Goal: Share content: Share content

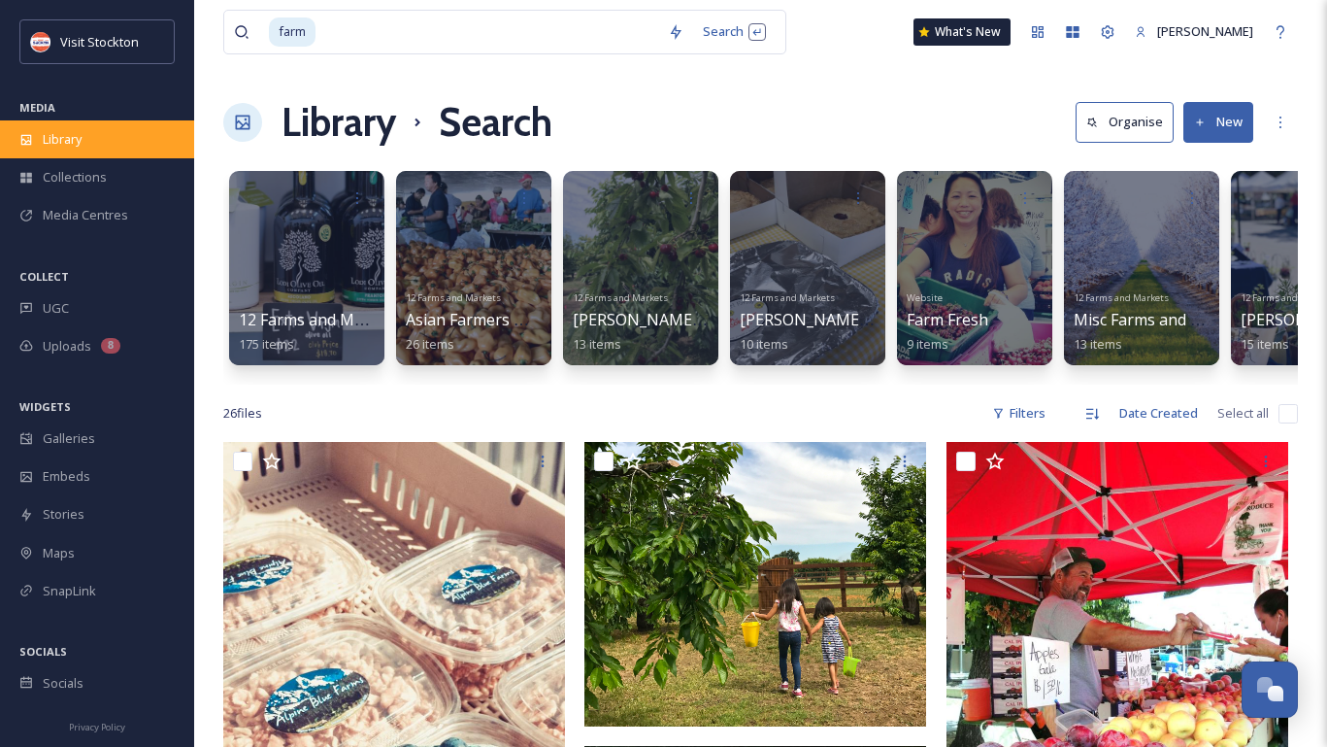
click at [82, 143] on span "Library" at bounding box center [62, 139] width 39 height 18
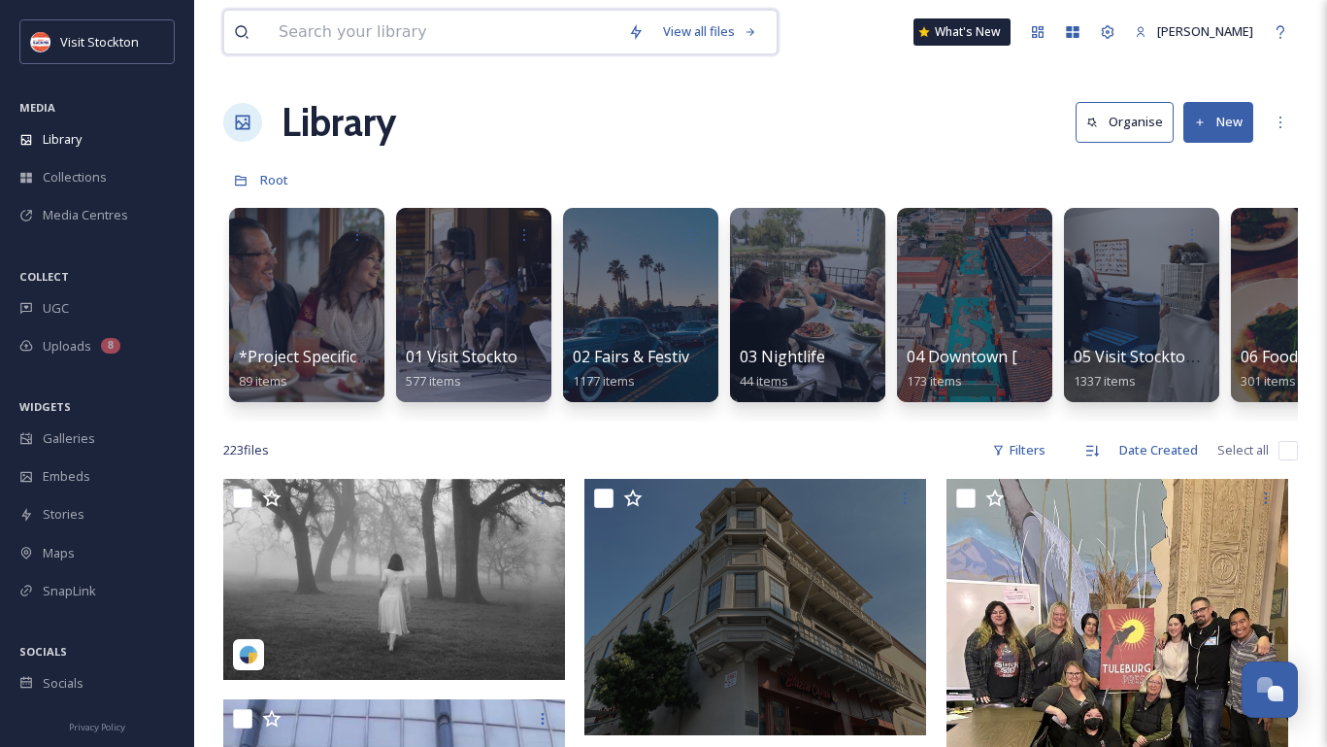
click at [327, 45] on input at bounding box center [443, 32] width 349 height 43
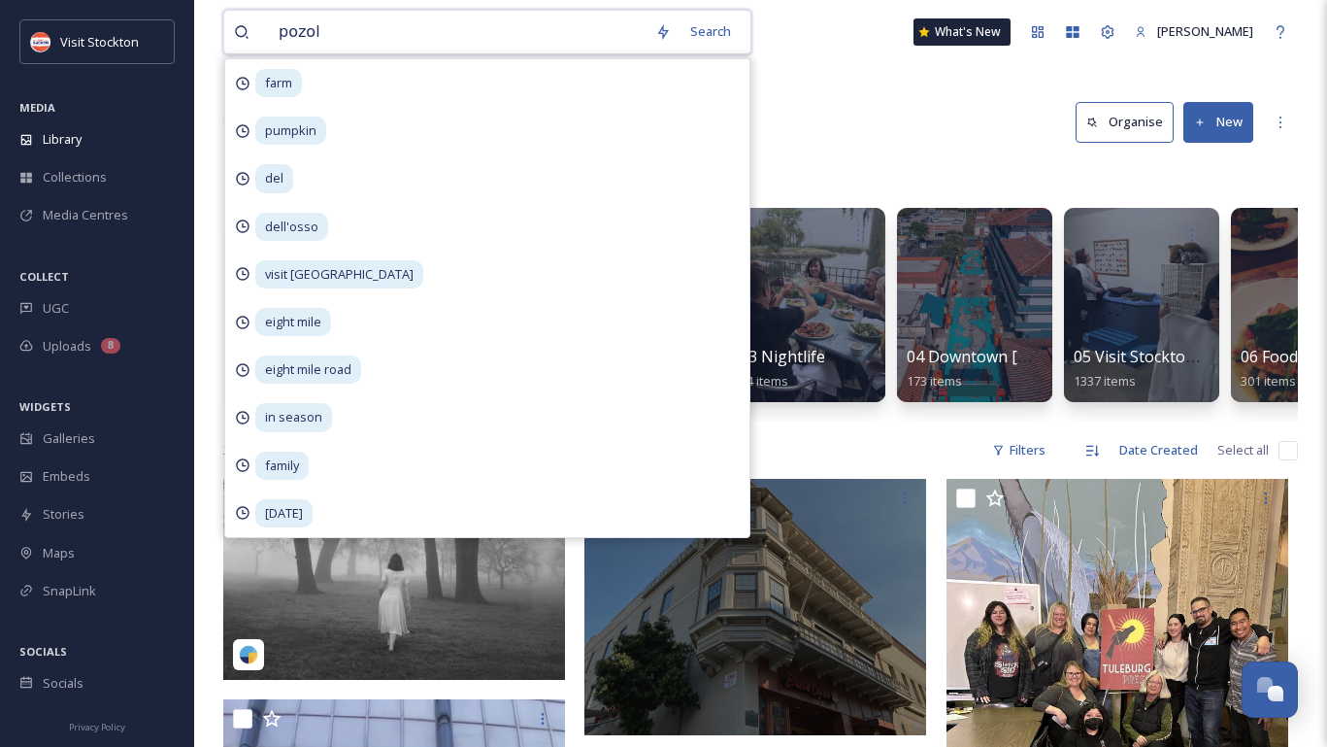
type input "pozole"
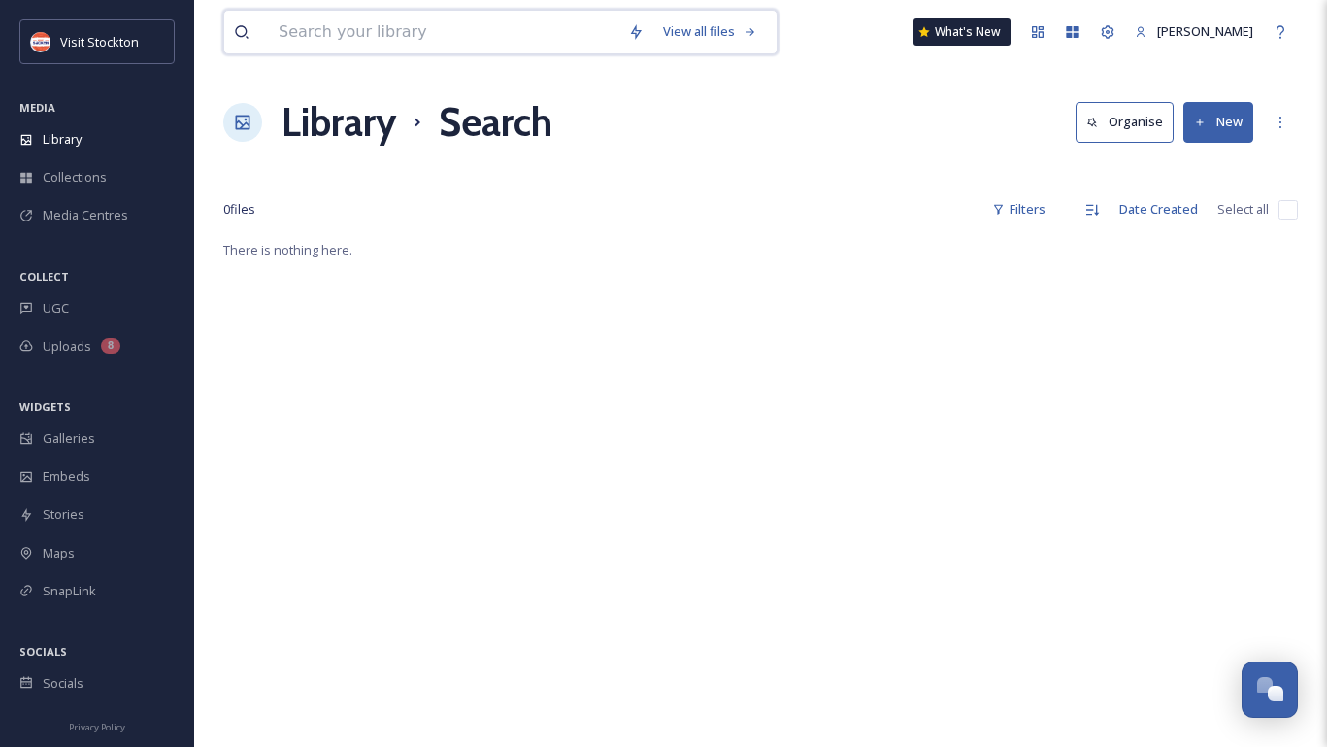
click at [335, 36] on input at bounding box center [443, 32] width 349 height 43
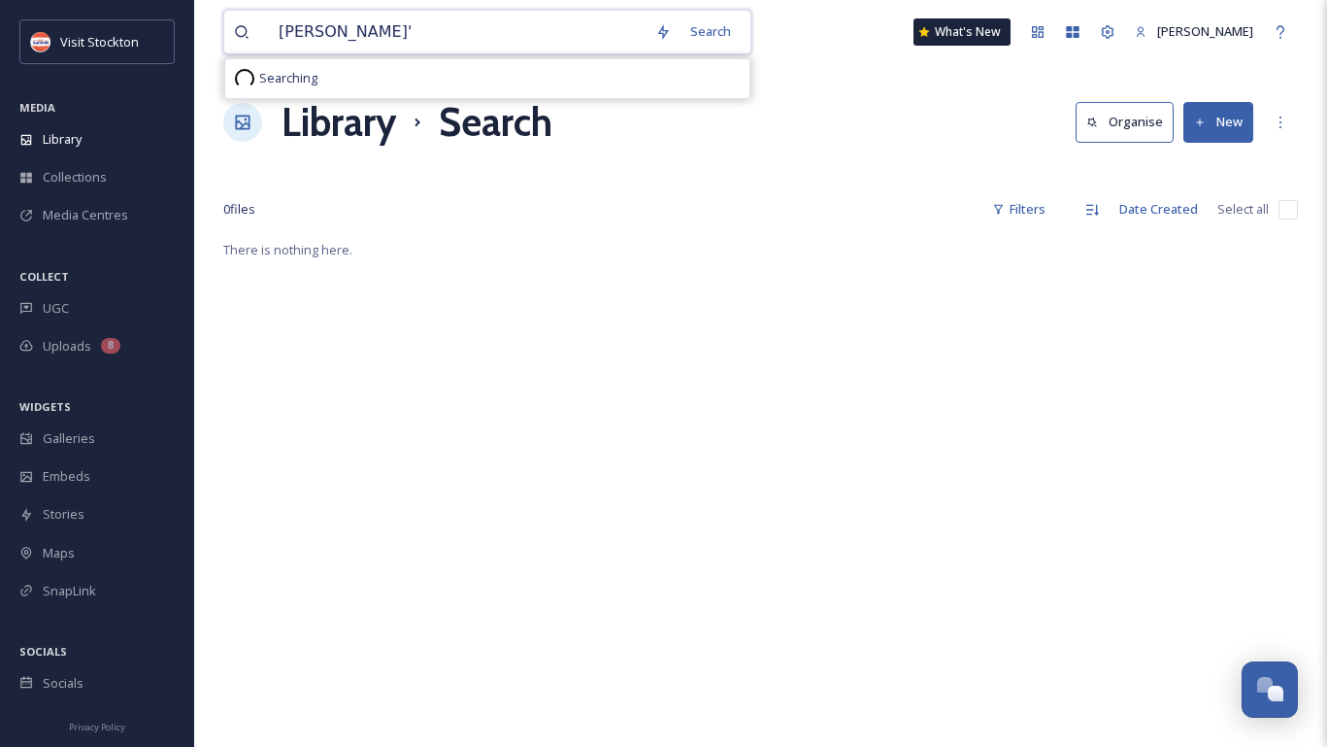
type input "[PERSON_NAME]'s"
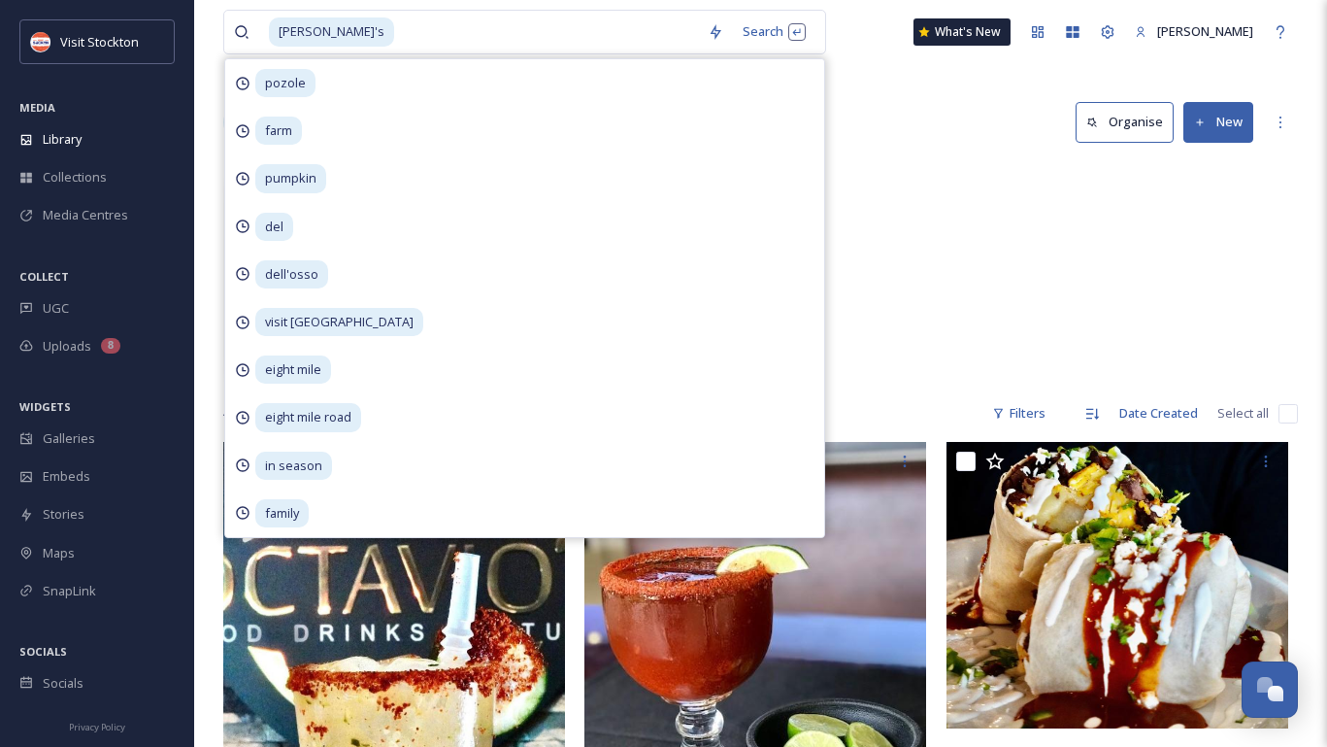
click at [929, 241] on div "06 Food/Drink [PERSON_NAME]'s Restaurant 1 item" at bounding box center [760, 272] width 1075 height 223
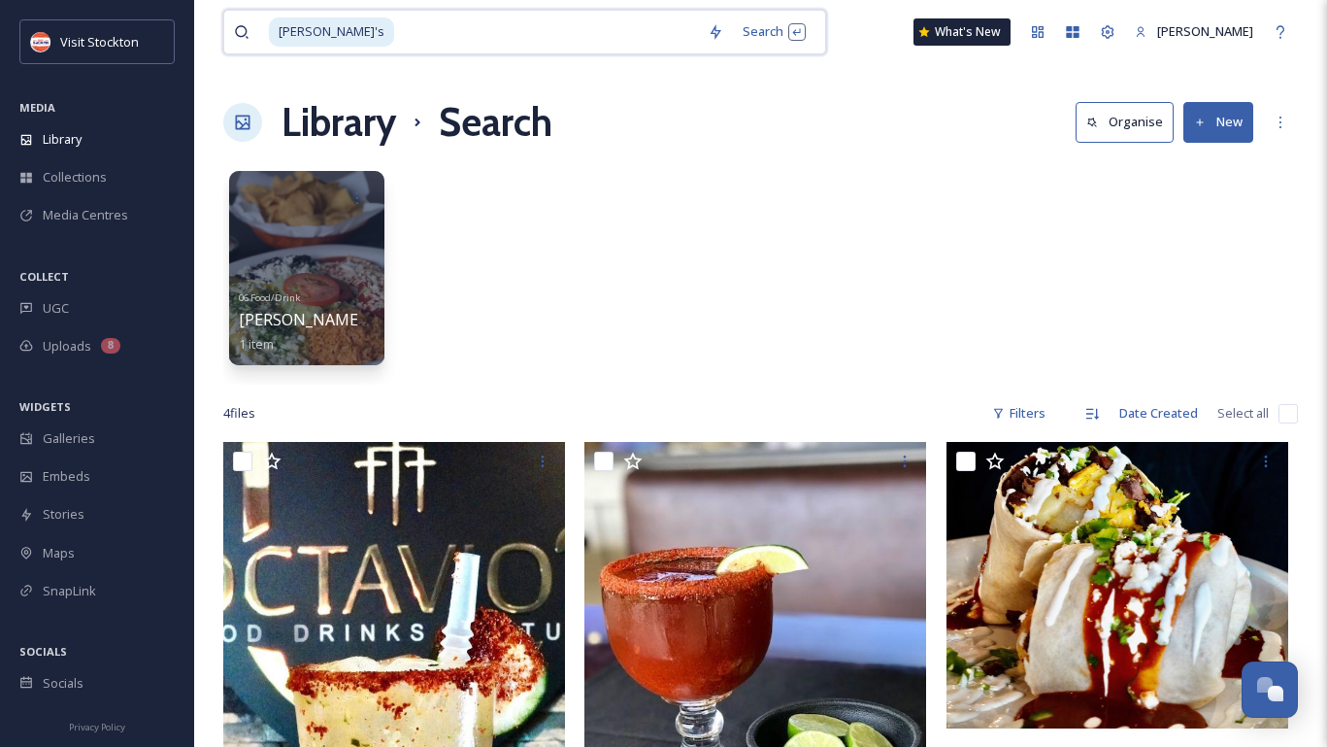
click at [396, 19] on input at bounding box center [547, 32] width 302 height 43
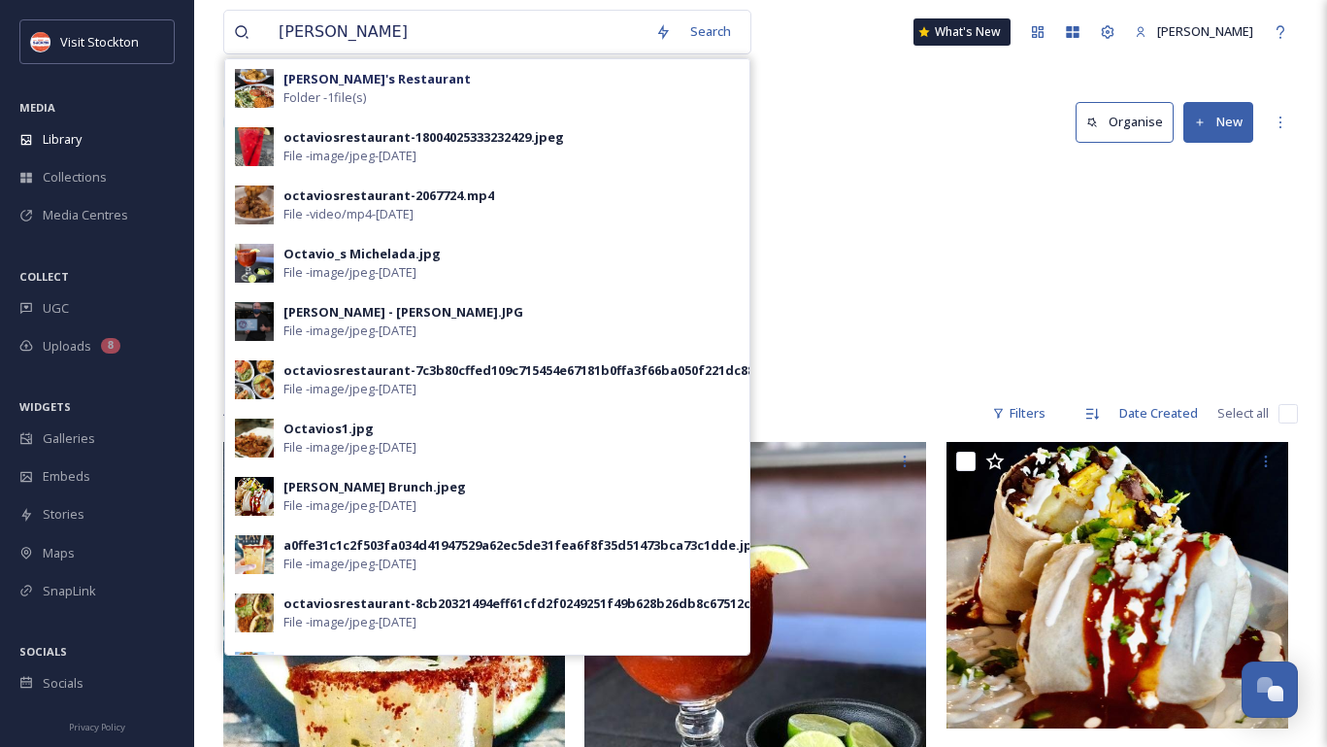
click at [896, 177] on div "06 Food/Drink [PERSON_NAME]'s Restaurant 1 item" at bounding box center [760, 272] width 1075 height 223
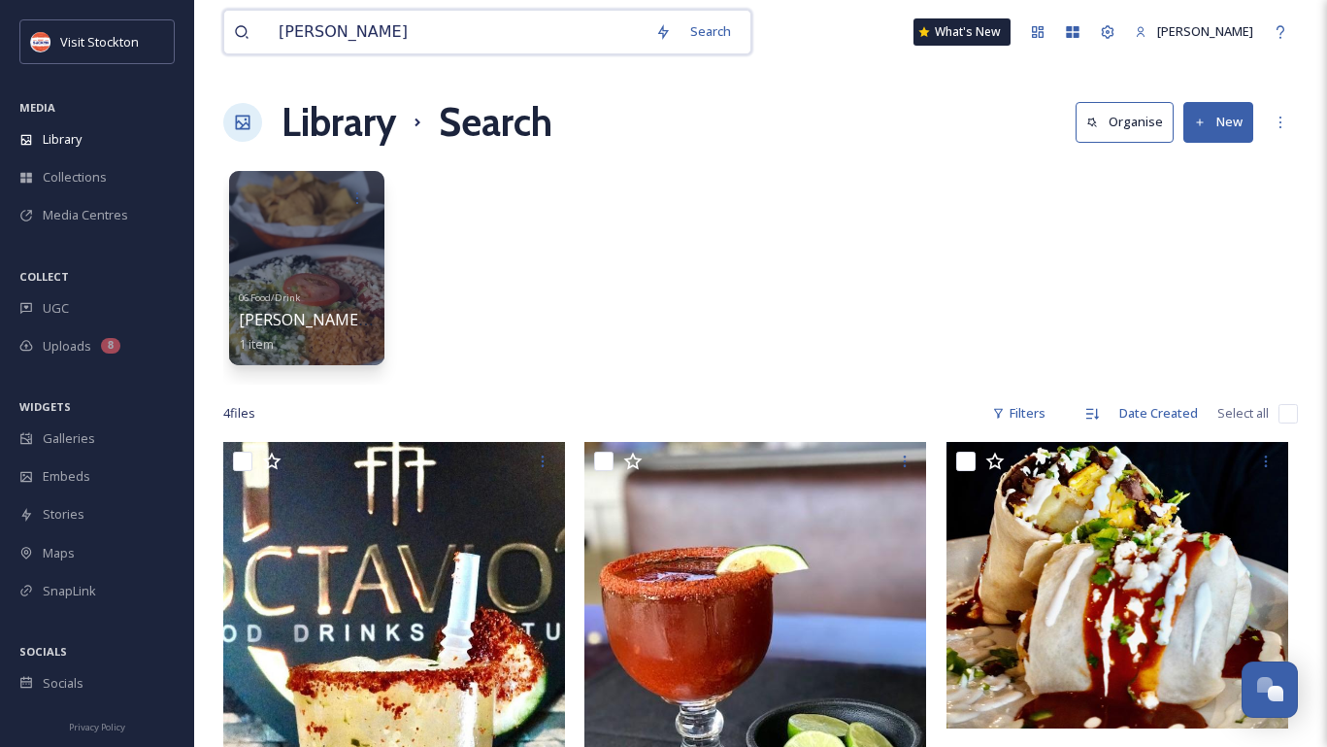
click at [335, 37] on input "[PERSON_NAME]" at bounding box center [457, 32] width 377 height 43
paste input "<iframe id="snapseaSingleEmbed-6658781d-0bab-4e99-8c8a-b1309b00f7a2" src="[URL]…"
type input "<iframe id="snapseaSingleEmbed-6658781d-0bab-4e99-8c8a-b1309b00f7a2" src="[URL]…"
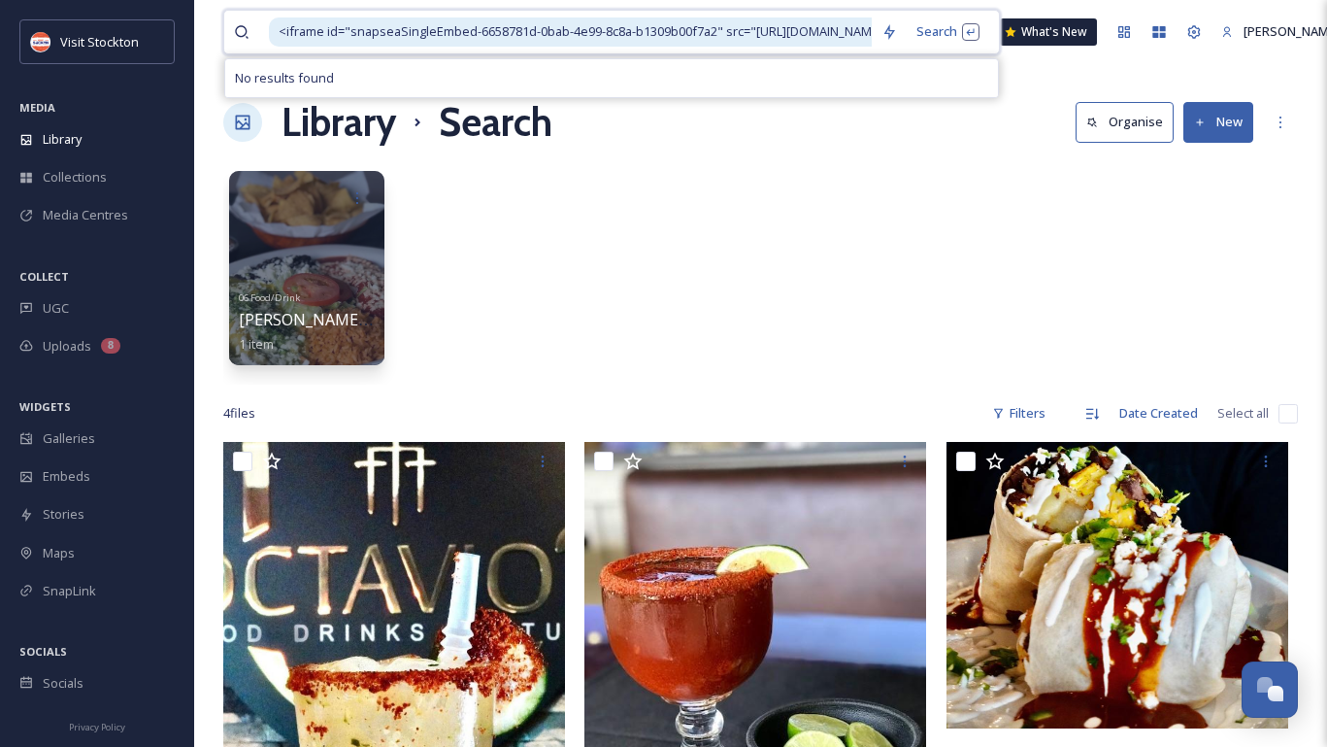
scroll to position [0, 783]
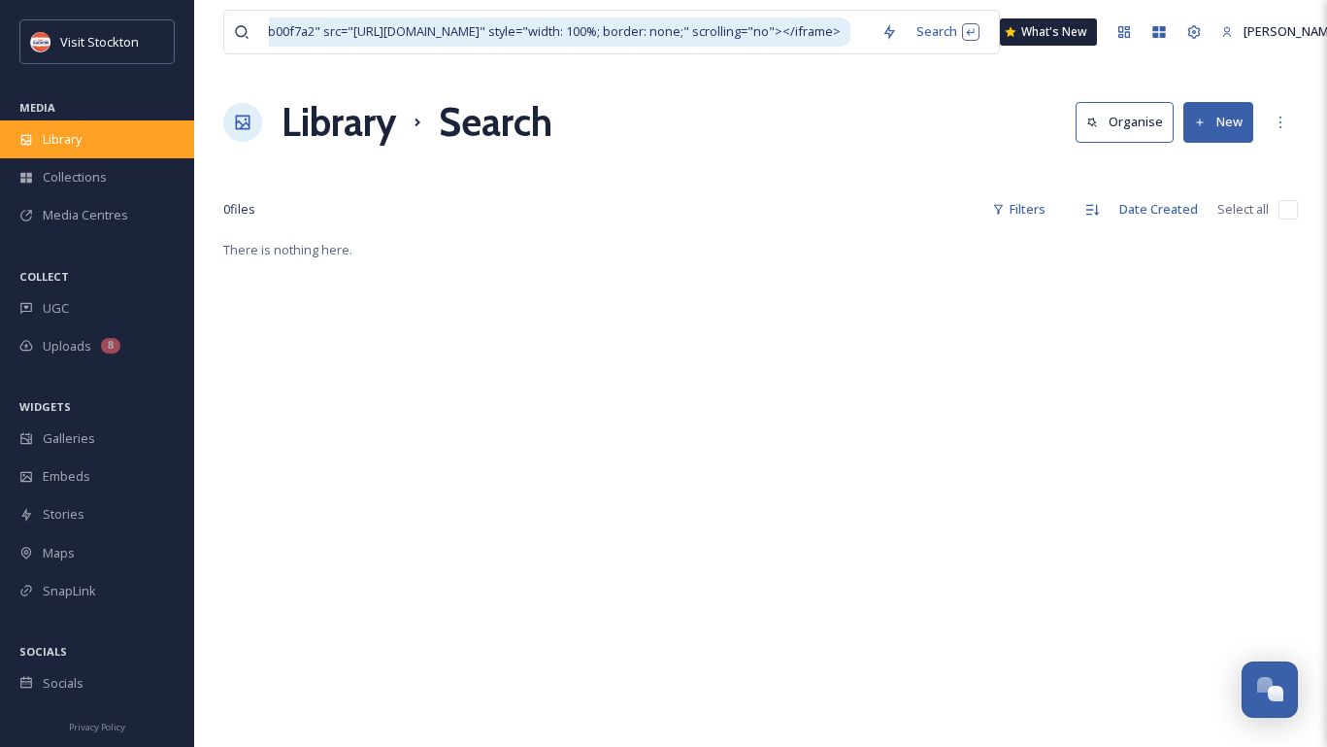
click at [81, 131] on span "Library" at bounding box center [62, 139] width 39 height 18
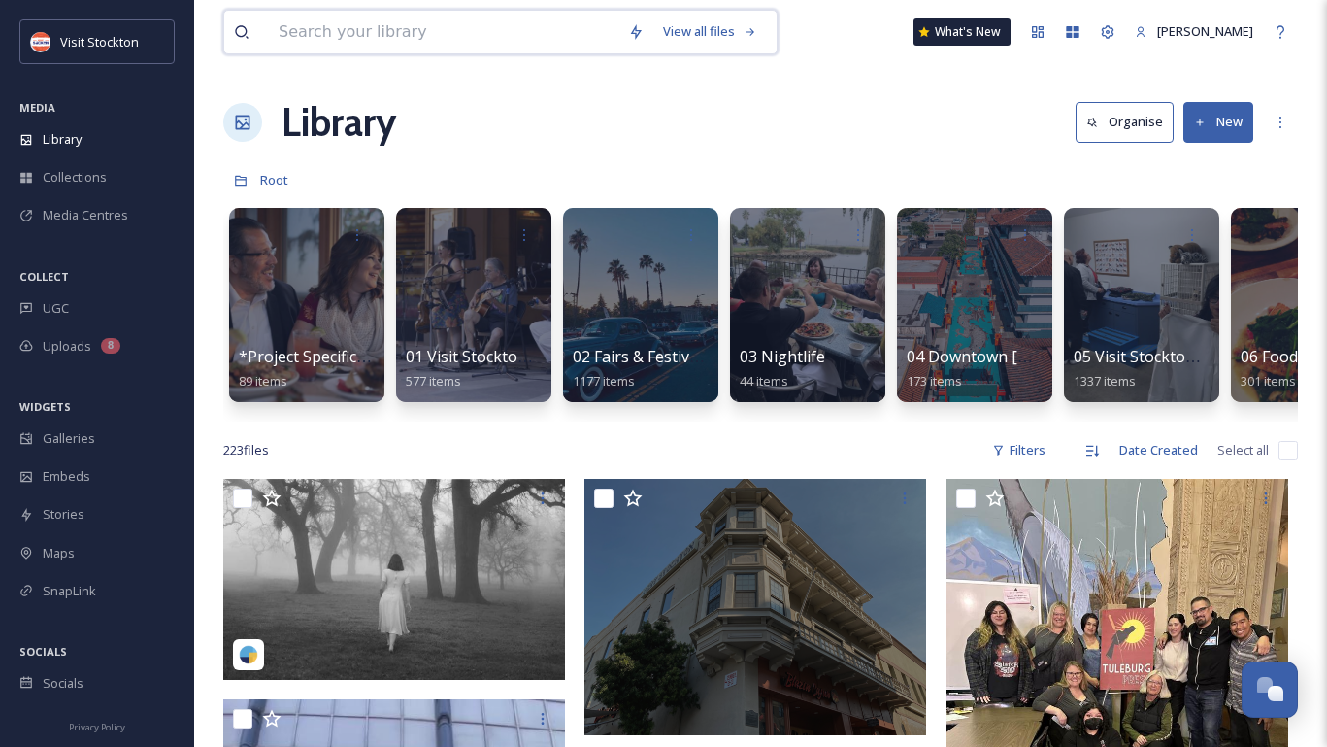
click at [475, 34] on input at bounding box center [443, 32] width 349 height 43
click at [840, 18] on div "View all files What's New [PERSON_NAME]" at bounding box center [760, 32] width 1075 height 64
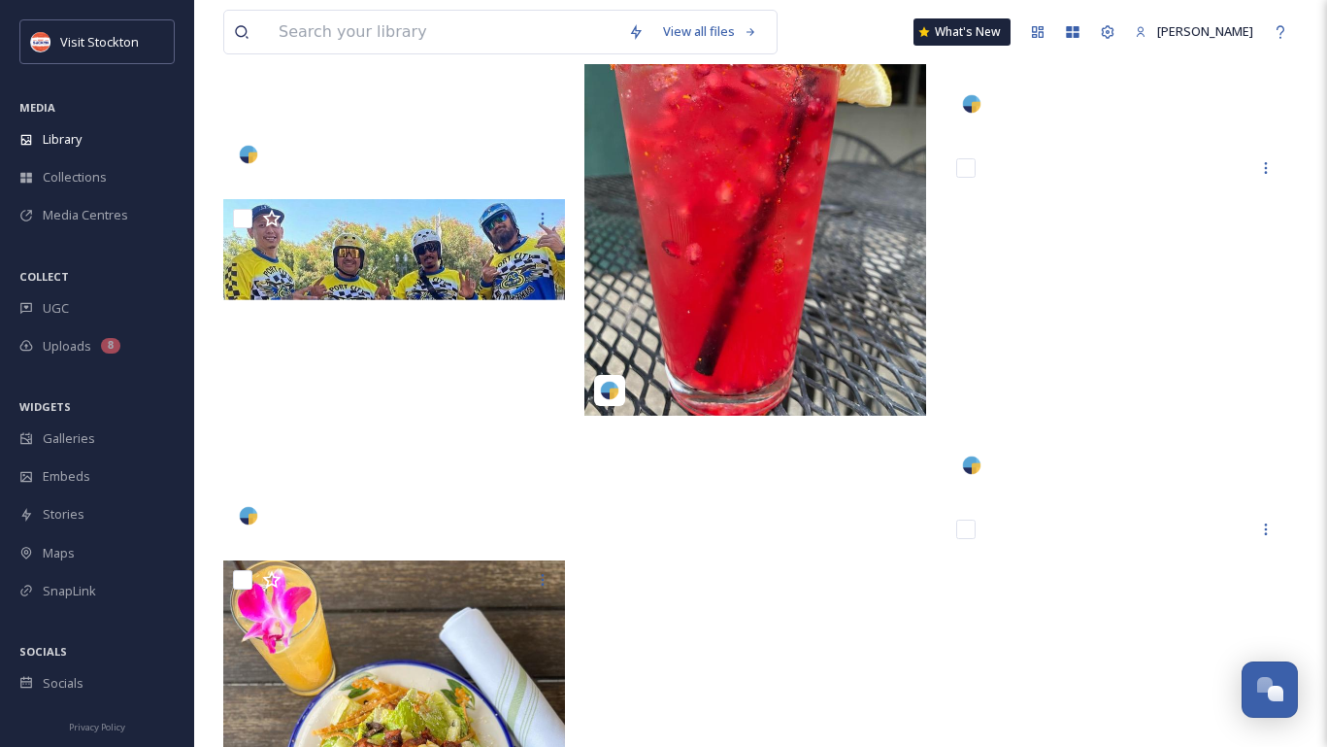
scroll to position [31449, 0]
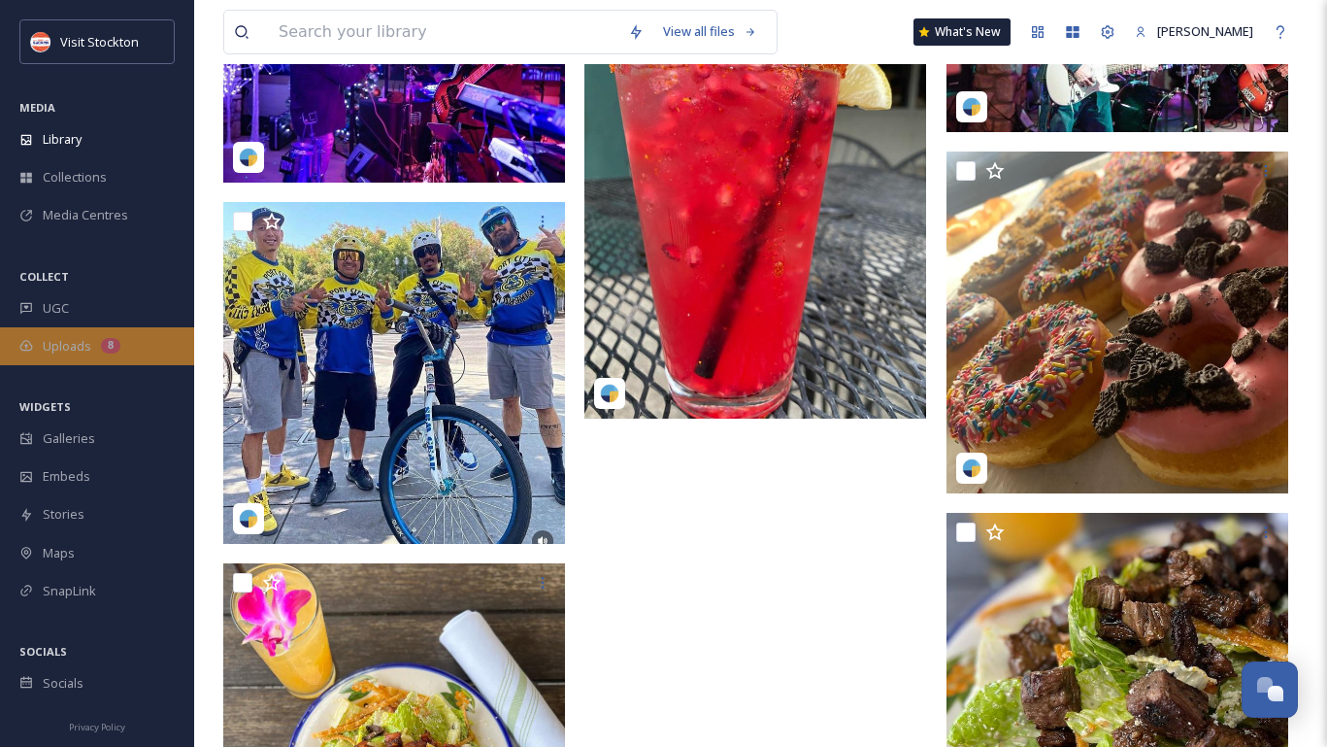
click at [74, 349] on span "Uploads" at bounding box center [67, 346] width 49 height 18
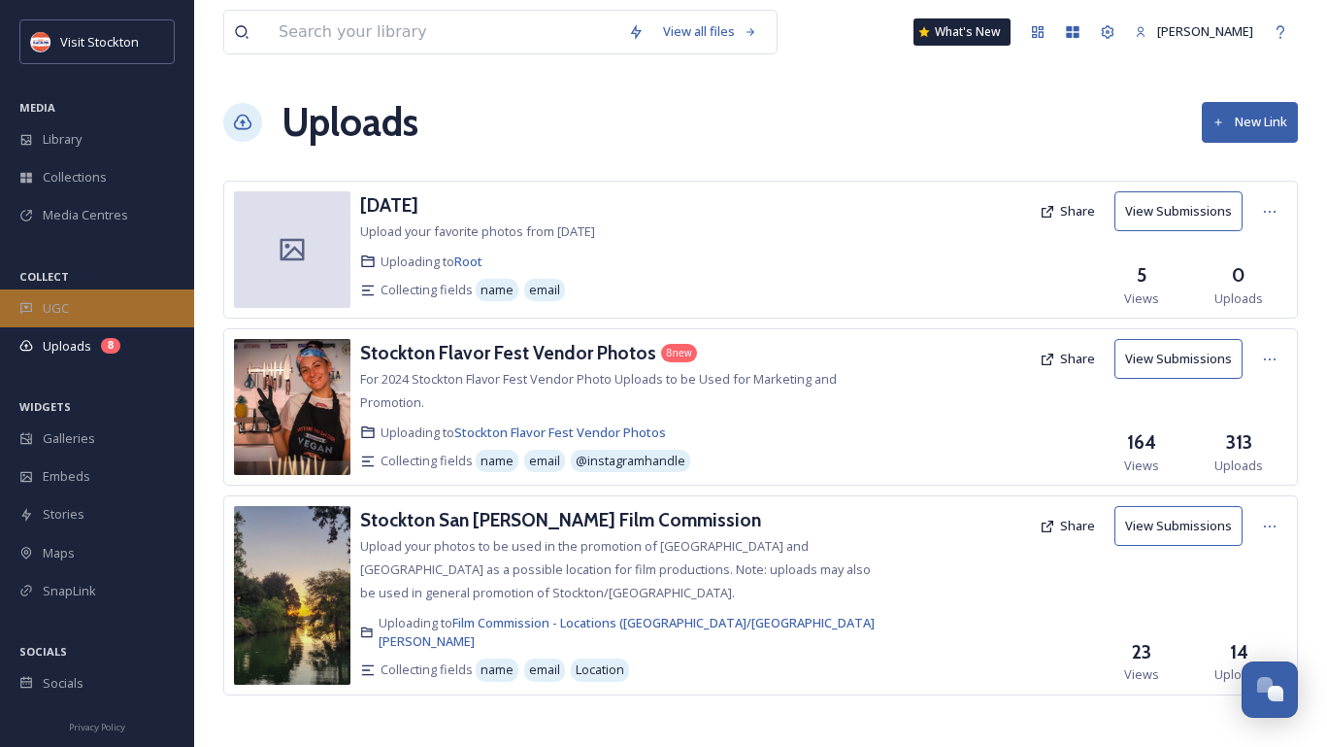
click at [70, 294] on div "UGC" at bounding box center [97, 308] width 194 height 38
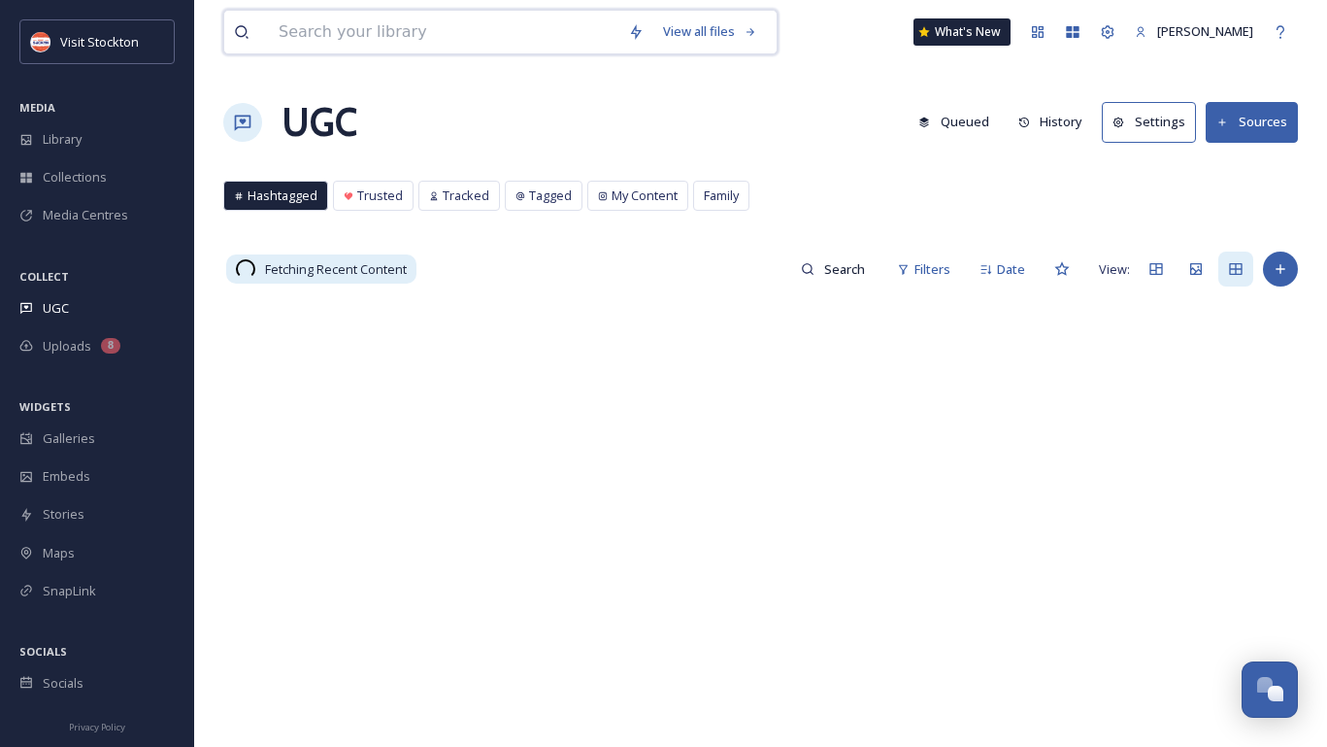
click at [371, 40] on input at bounding box center [443, 32] width 349 height 43
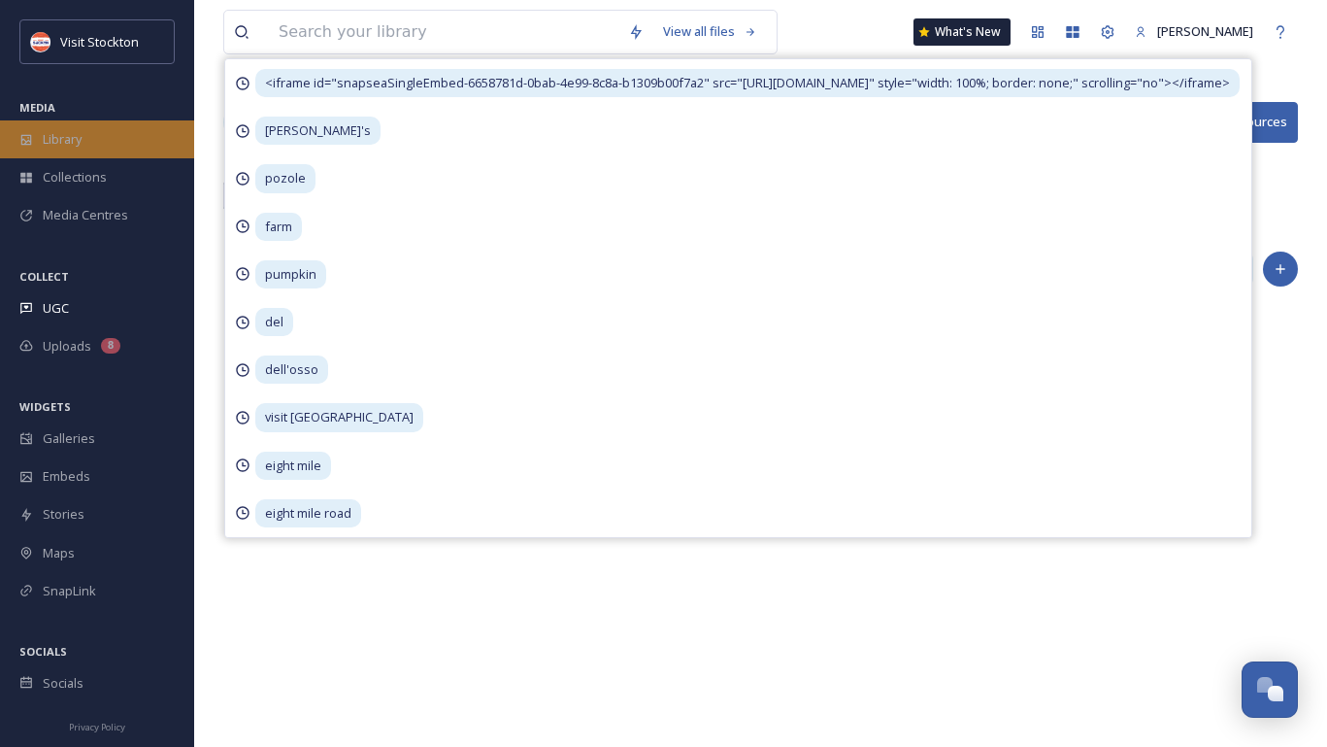
click at [84, 135] on div "Library" at bounding box center [97, 139] width 194 height 38
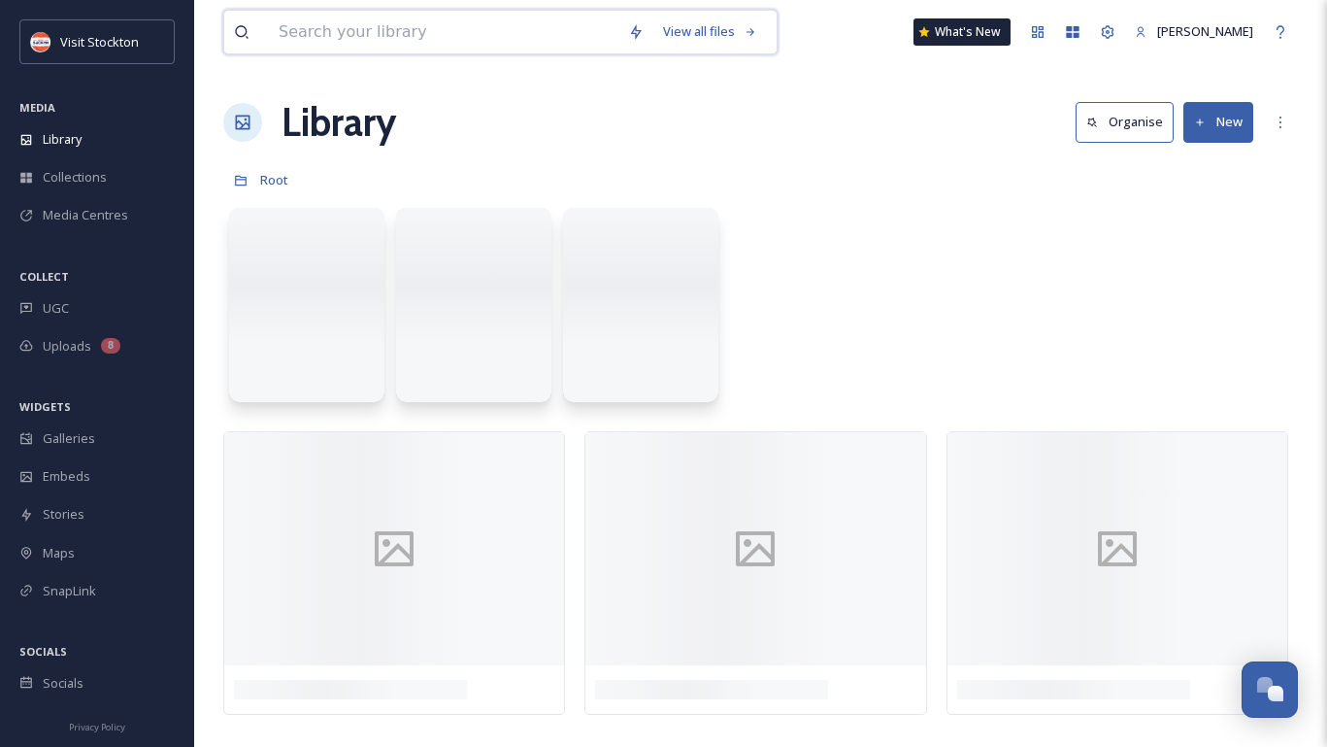
click at [337, 34] on input at bounding box center [443, 32] width 349 height 43
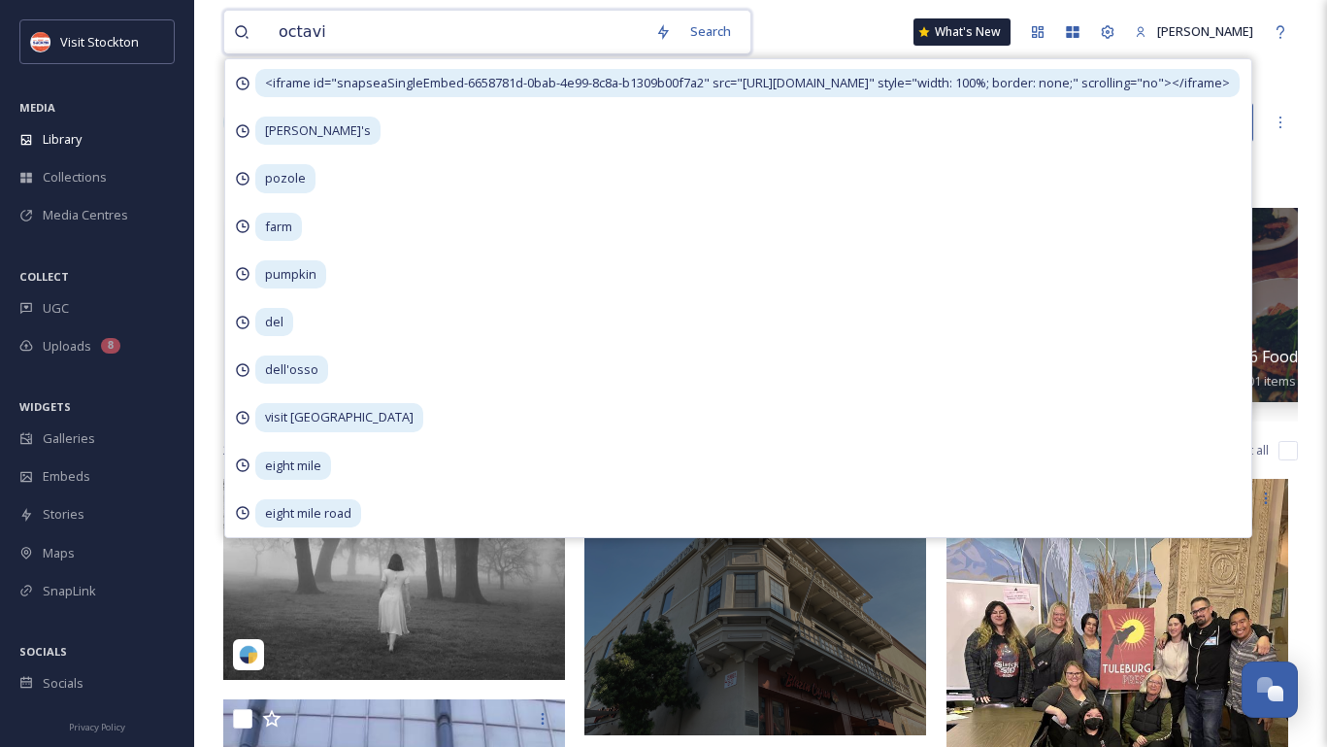
type input "[PERSON_NAME]"
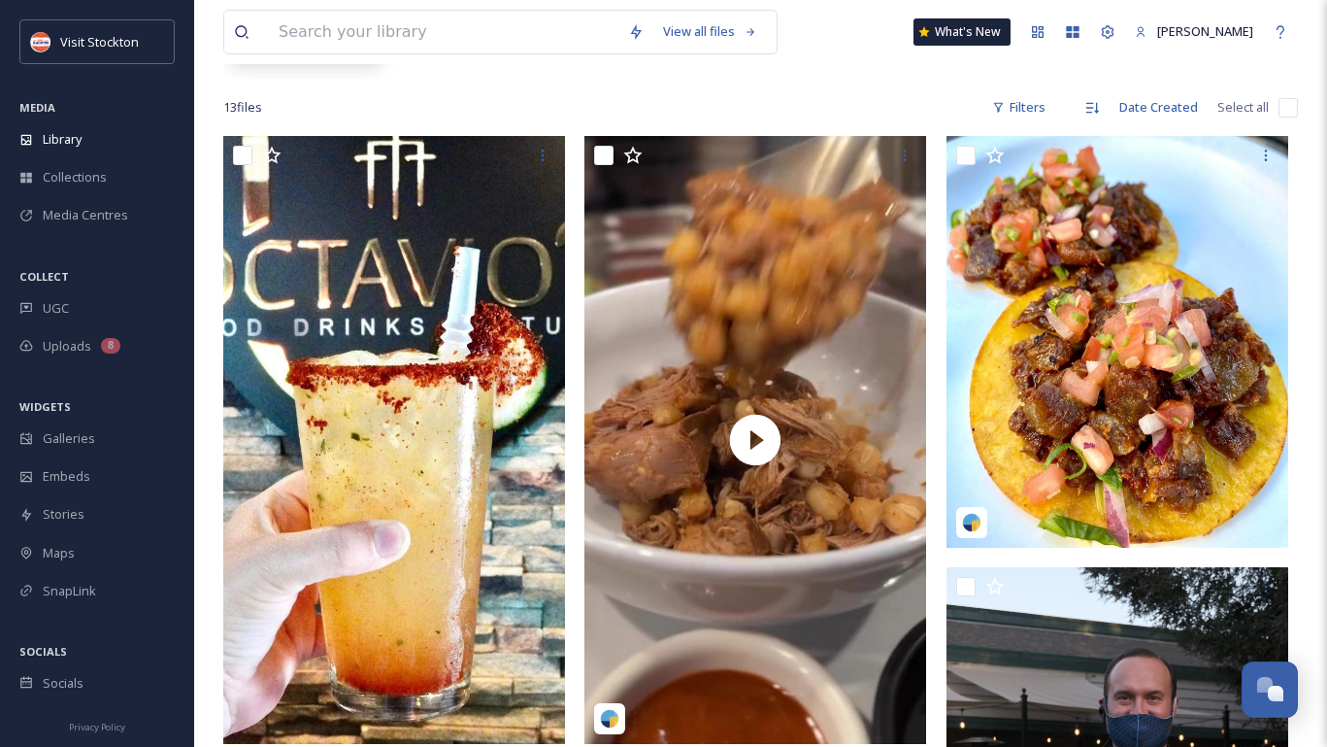
scroll to position [307, 0]
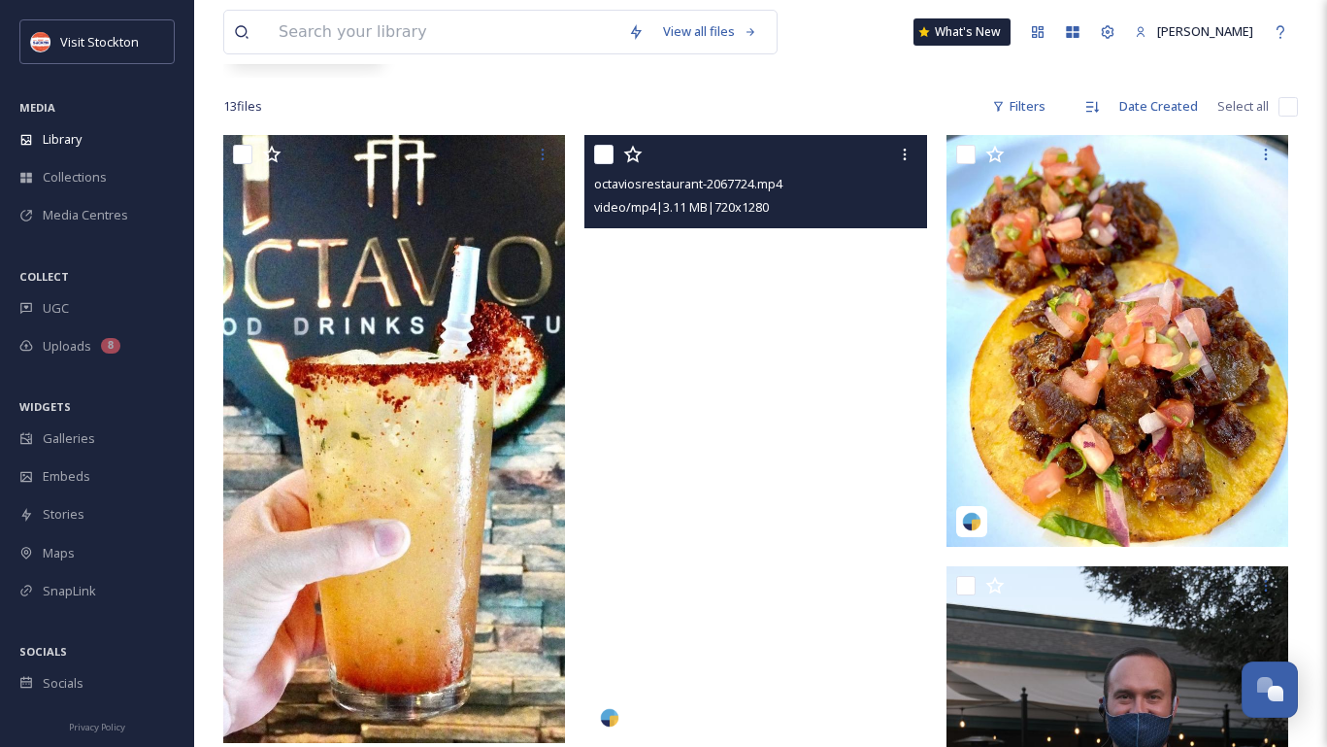
click at [758, 298] on video "octaviosrestaurant-2067724.mp4" at bounding box center [755, 439] width 342 height 608
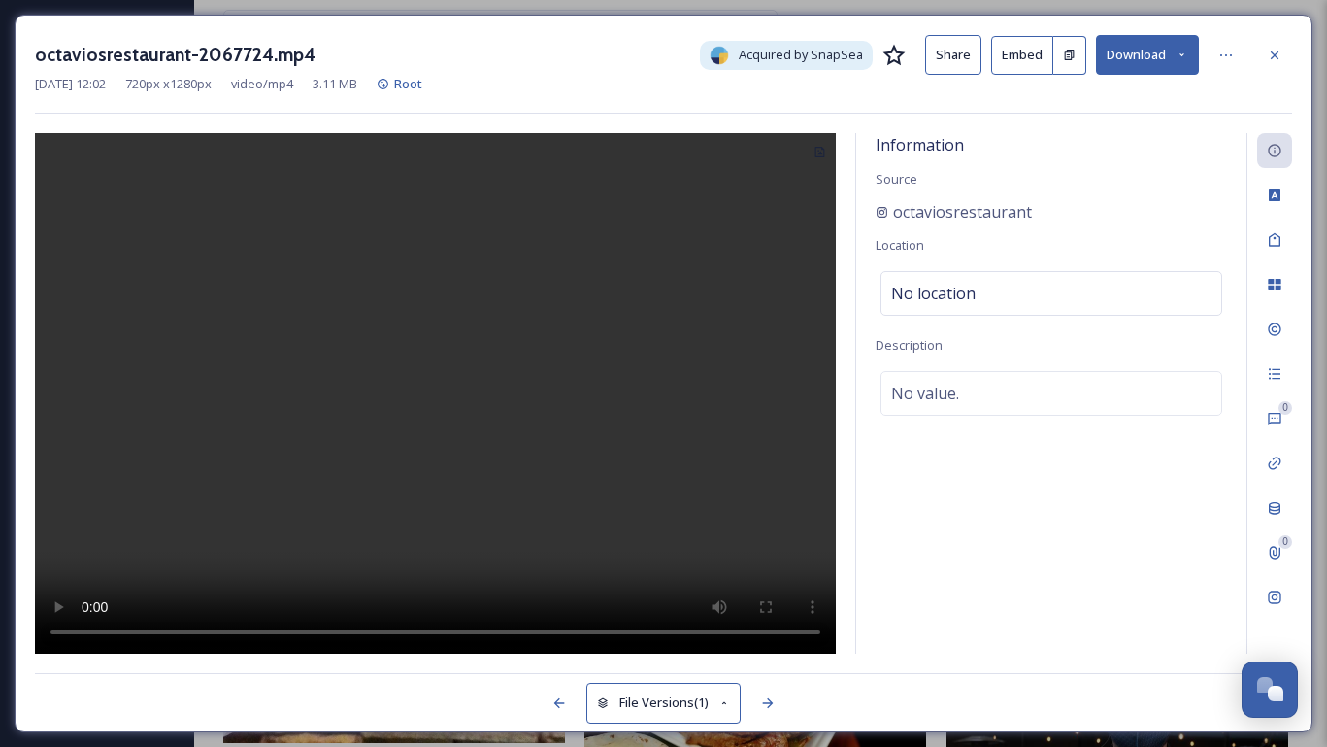
click at [507, 284] on video at bounding box center [435, 393] width 801 height 520
click at [516, 206] on video at bounding box center [435, 393] width 801 height 520
click at [1035, 62] on button "Embed" at bounding box center [1022, 55] width 62 height 39
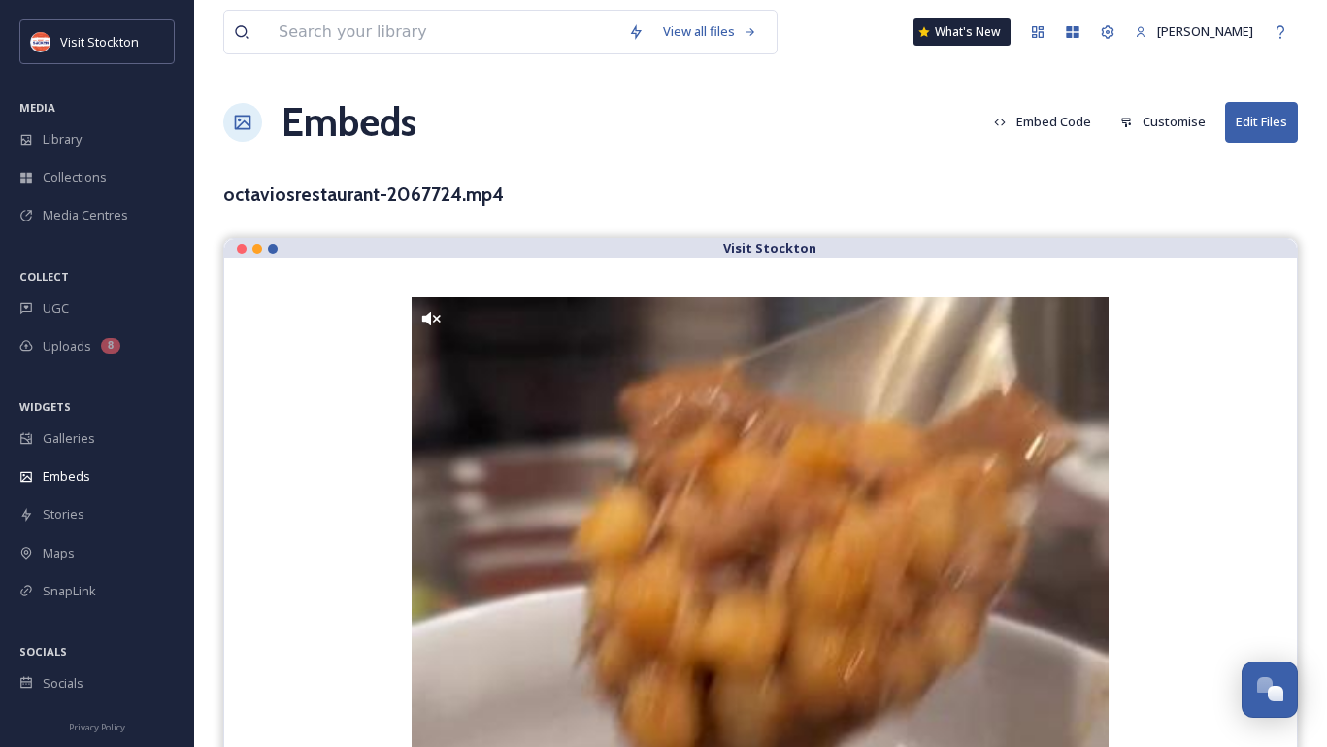
click at [1175, 125] on button "Customise" at bounding box center [1163, 122] width 105 height 38
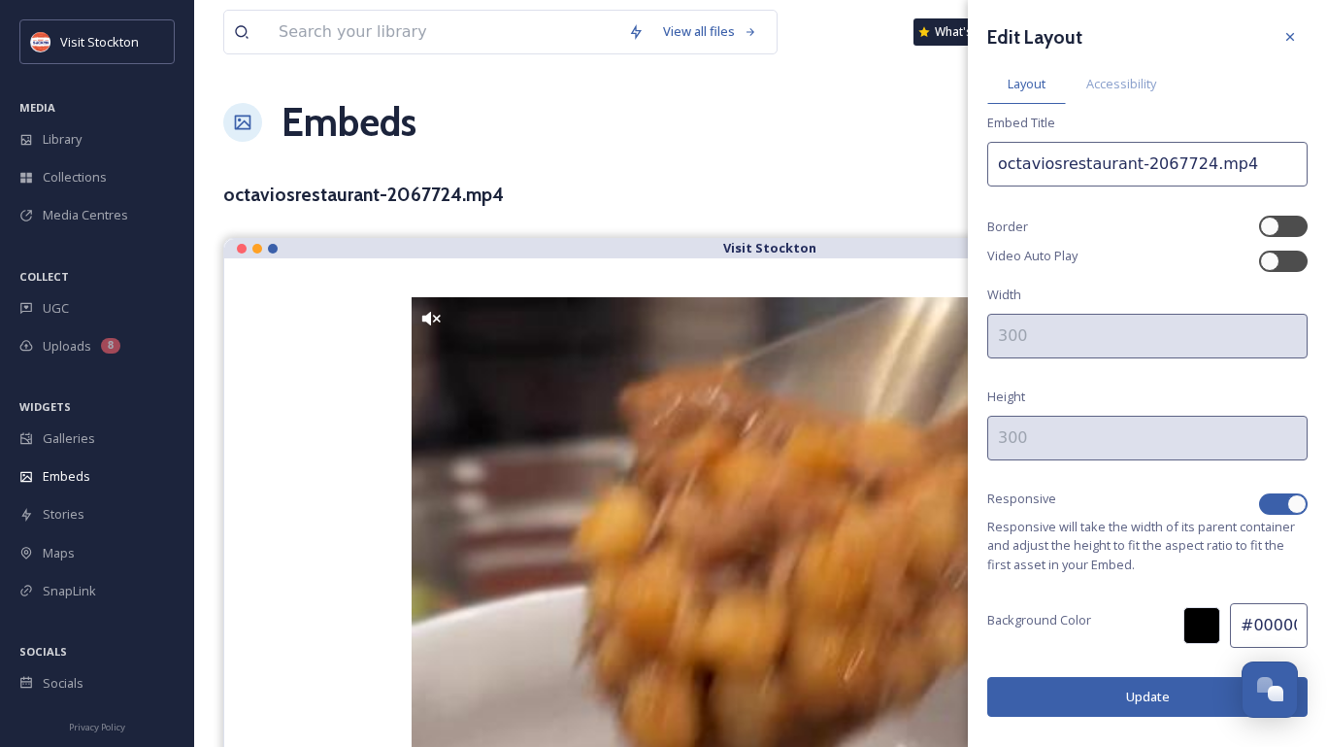
click at [1293, 512] on div at bounding box center [1296, 503] width 19 height 19
checkbox input "false"
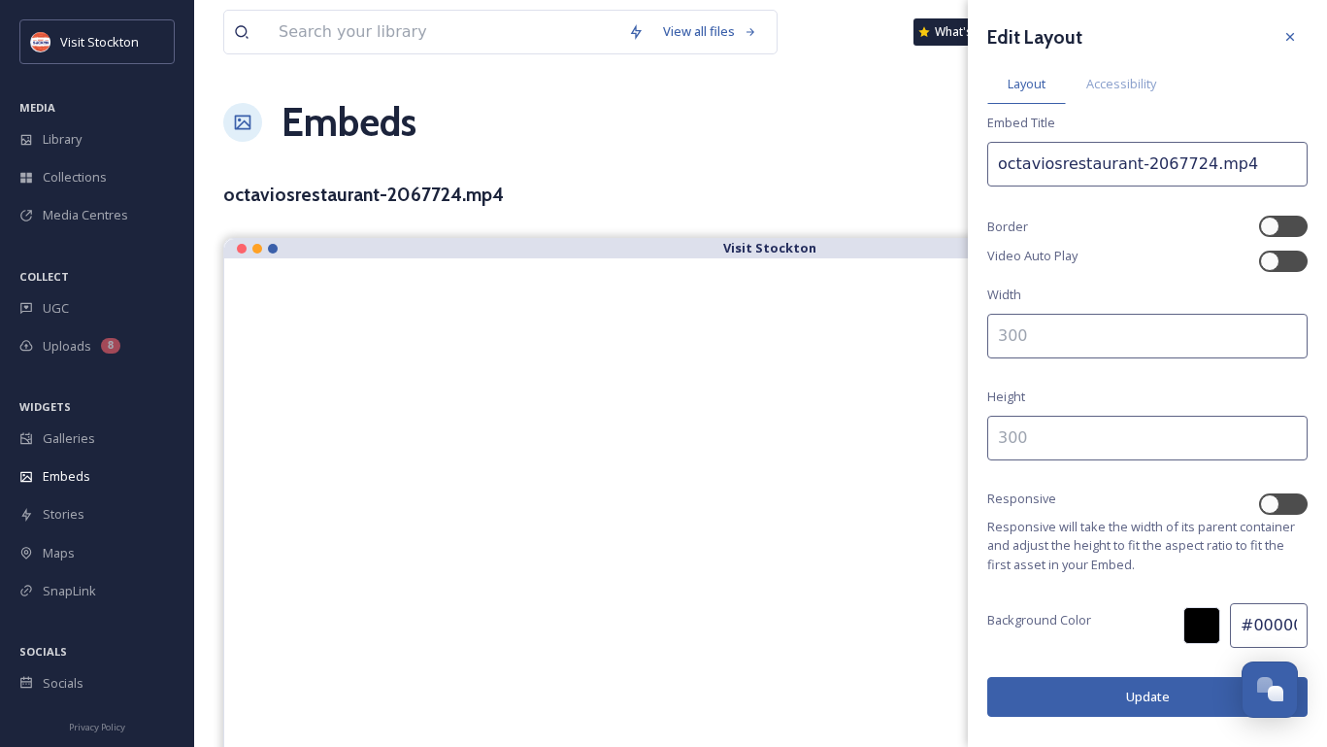
drag, startPoint x: 1045, startPoint y: 339, endPoint x: 901, endPoint y: 334, distance: 143.8
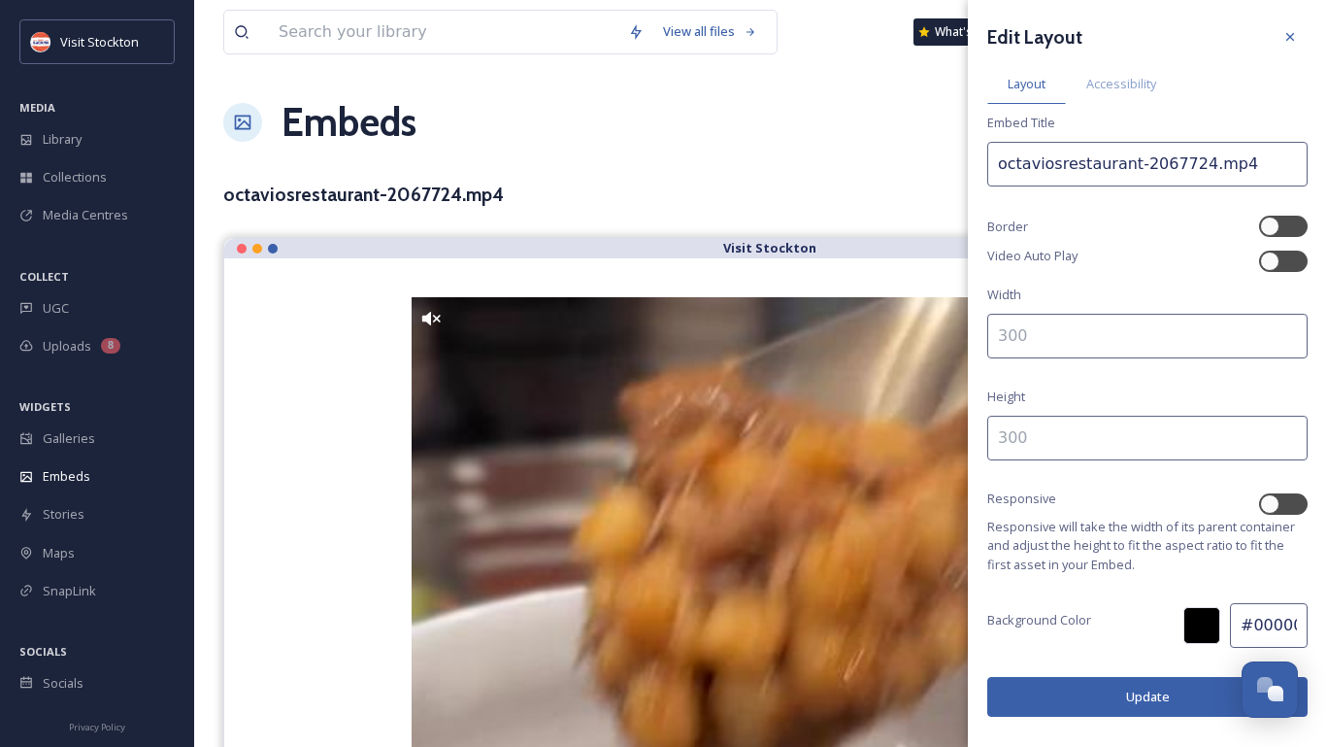
click at [1016, 328] on input at bounding box center [1147, 336] width 320 height 45
type input "700"
click at [1054, 425] on input at bounding box center [1147, 438] width 320 height 45
type input "500"
click at [1083, 693] on button "Update" at bounding box center [1147, 697] width 320 height 40
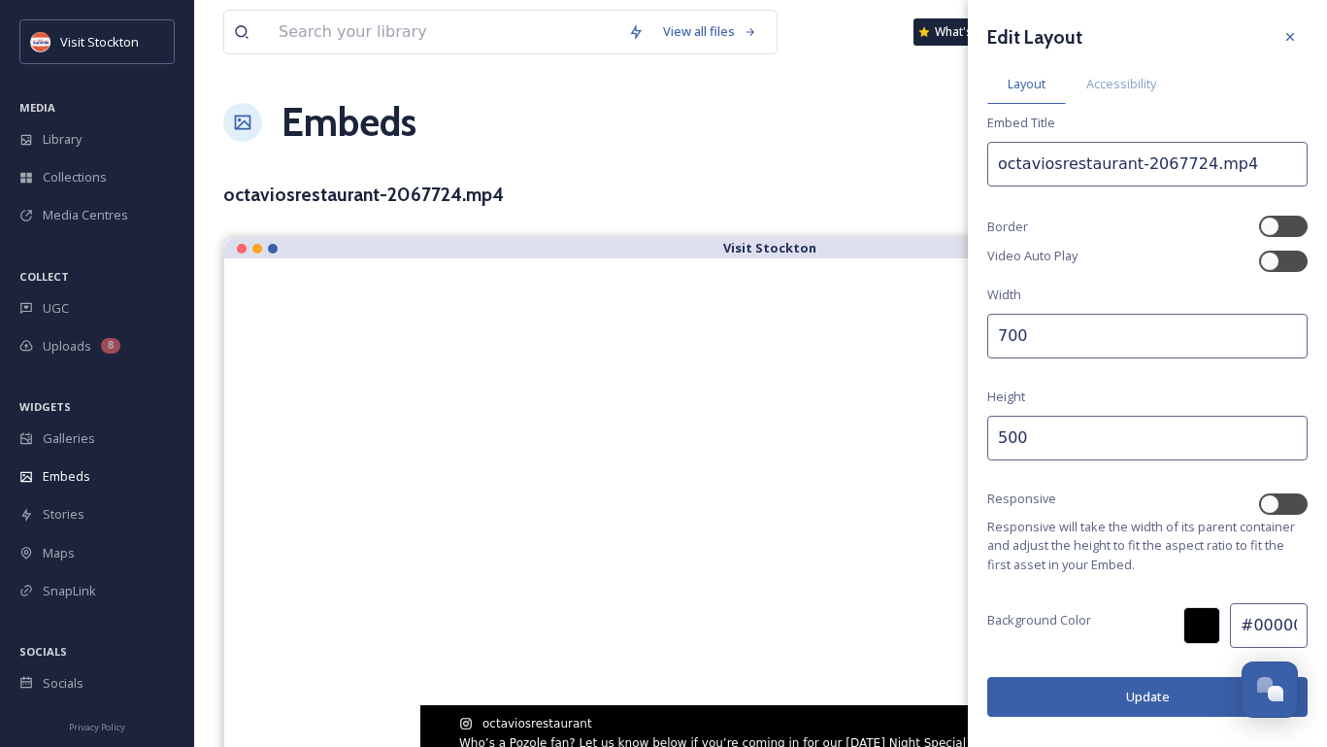
scroll to position [76, 0]
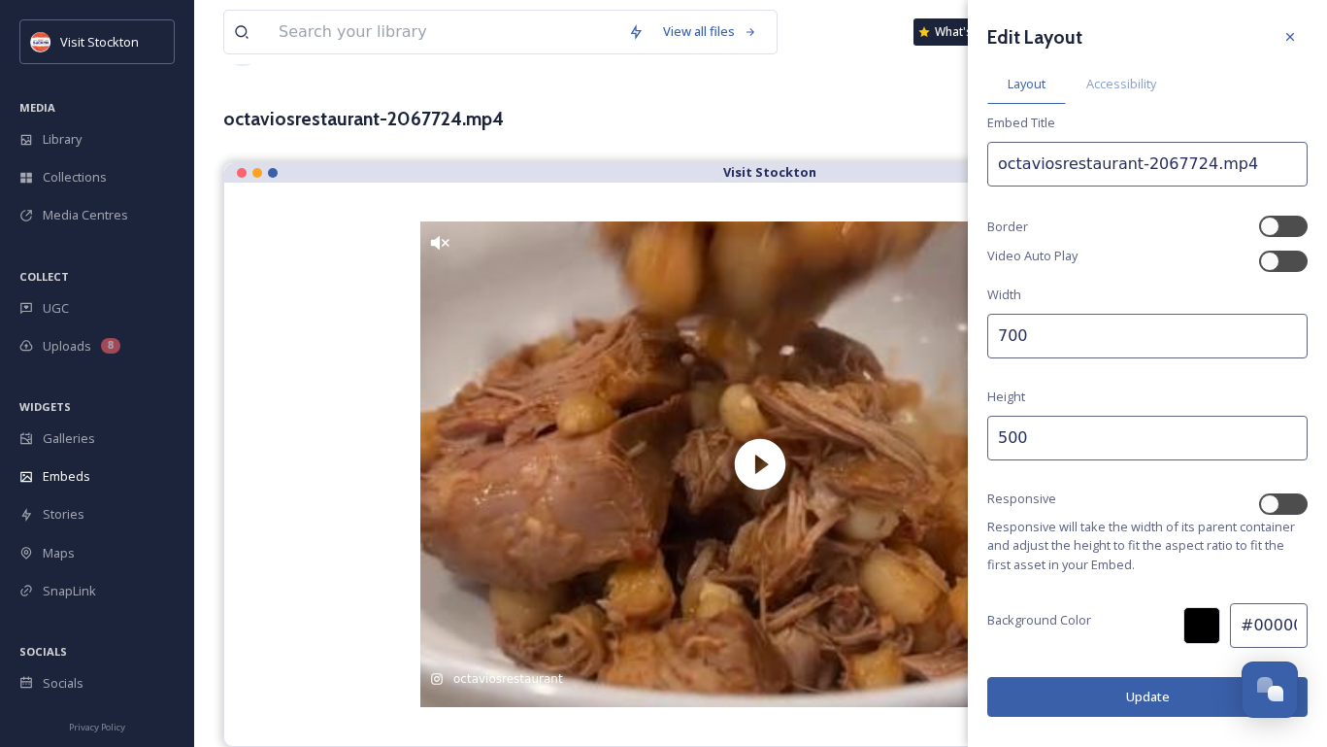
drag, startPoint x: 1007, startPoint y: 338, endPoint x: 993, endPoint y: 338, distance: 13.6
click at [993, 338] on input "700" at bounding box center [1147, 336] width 320 height 45
type input "500"
click at [999, 439] on input "500" at bounding box center [1147, 438] width 320 height 45
type input "700"
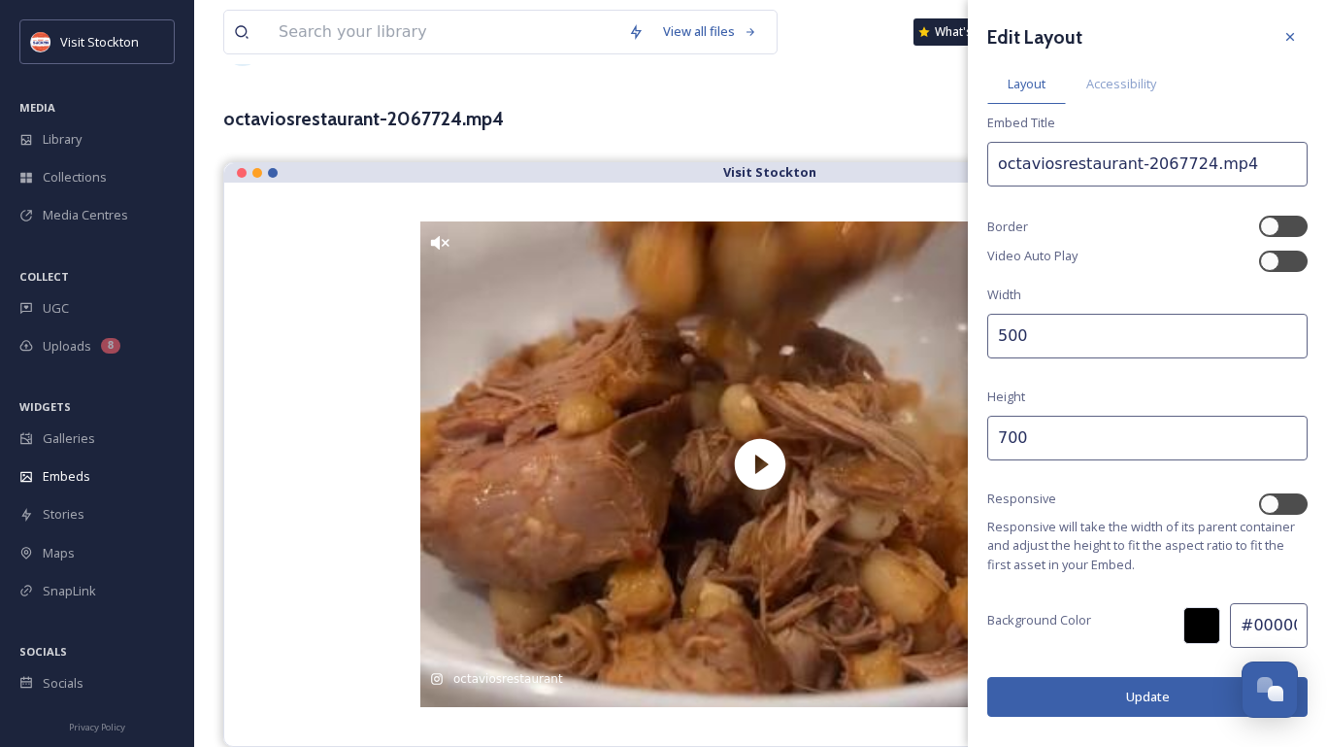
click at [1060, 711] on button "Update" at bounding box center [1147, 697] width 320 height 40
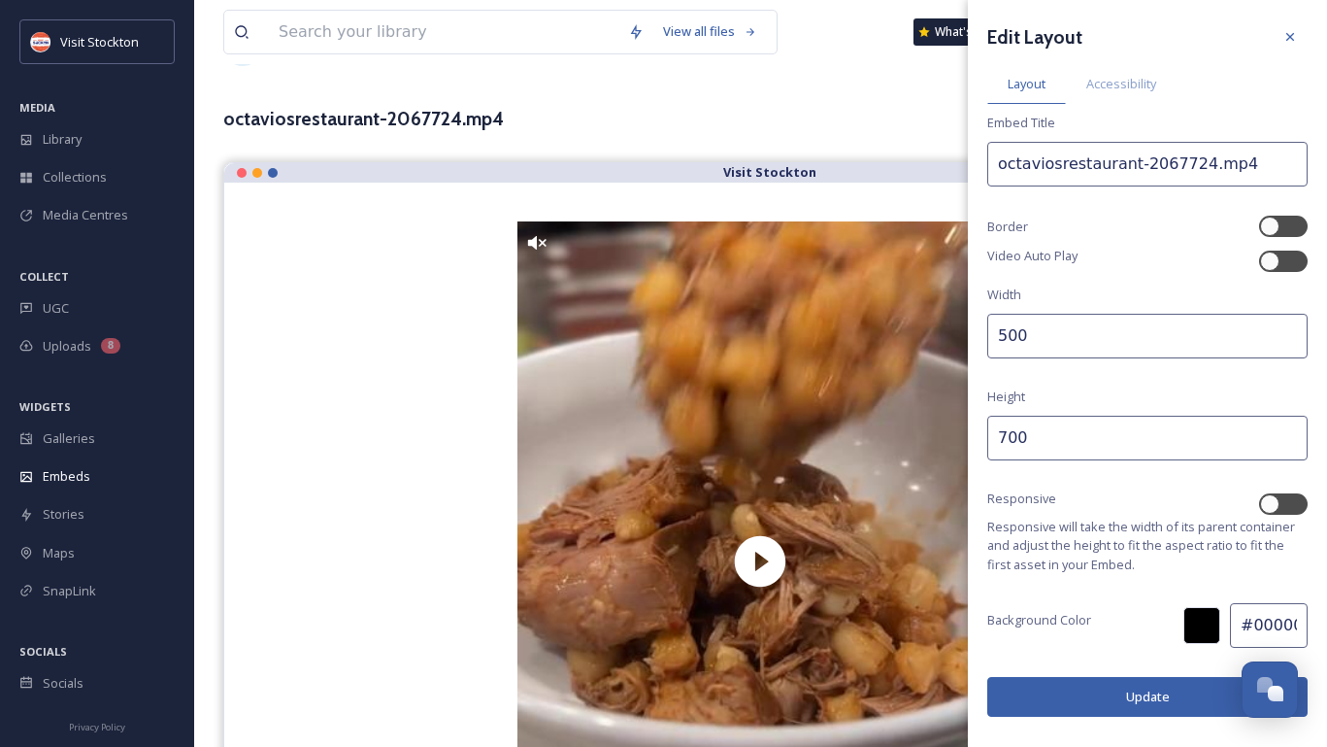
scroll to position [270, 0]
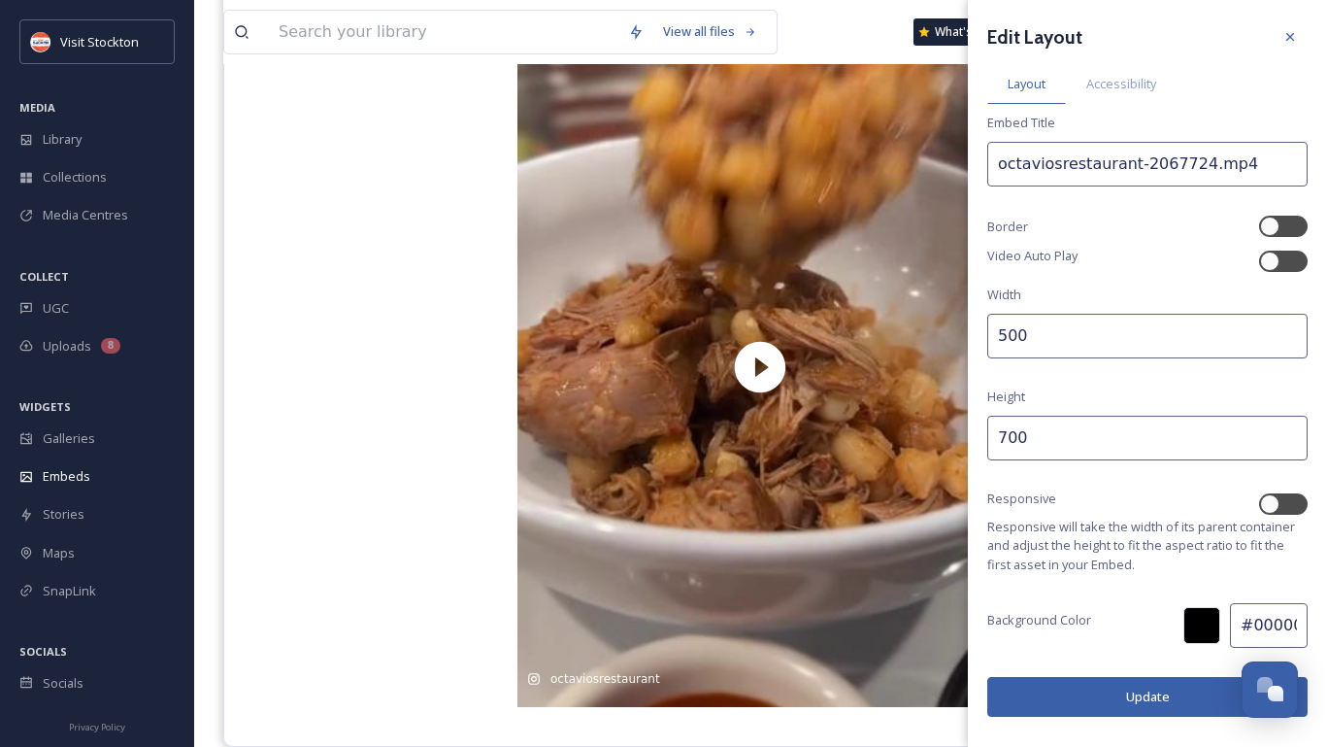
click at [1012, 342] on input "500" at bounding box center [1147, 336] width 320 height 45
click at [1074, 700] on button "Update" at bounding box center [1147, 697] width 320 height 40
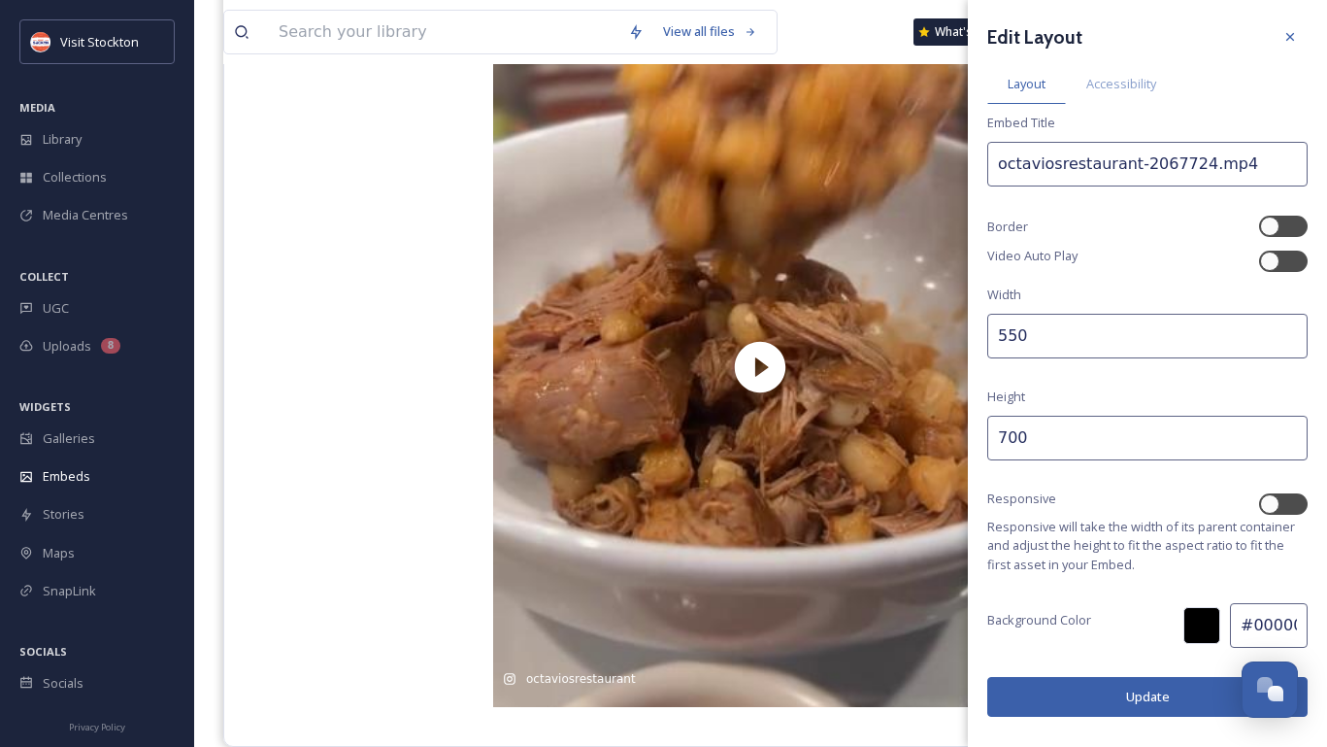
drag, startPoint x: 1025, startPoint y: 333, endPoint x: 985, endPoint y: 333, distance: 39.8
click at [985, 333] on div "Edit Layout Layout Accessibility Embed Title octaviosrestaurant-2067724.mp4 Bor…" at bounding box center [1147, 368] width 359 height 736
type input "400"
click at [999, 426] on input "700" at bounding box center [1147, 438] width 320 height 45
type input "600"
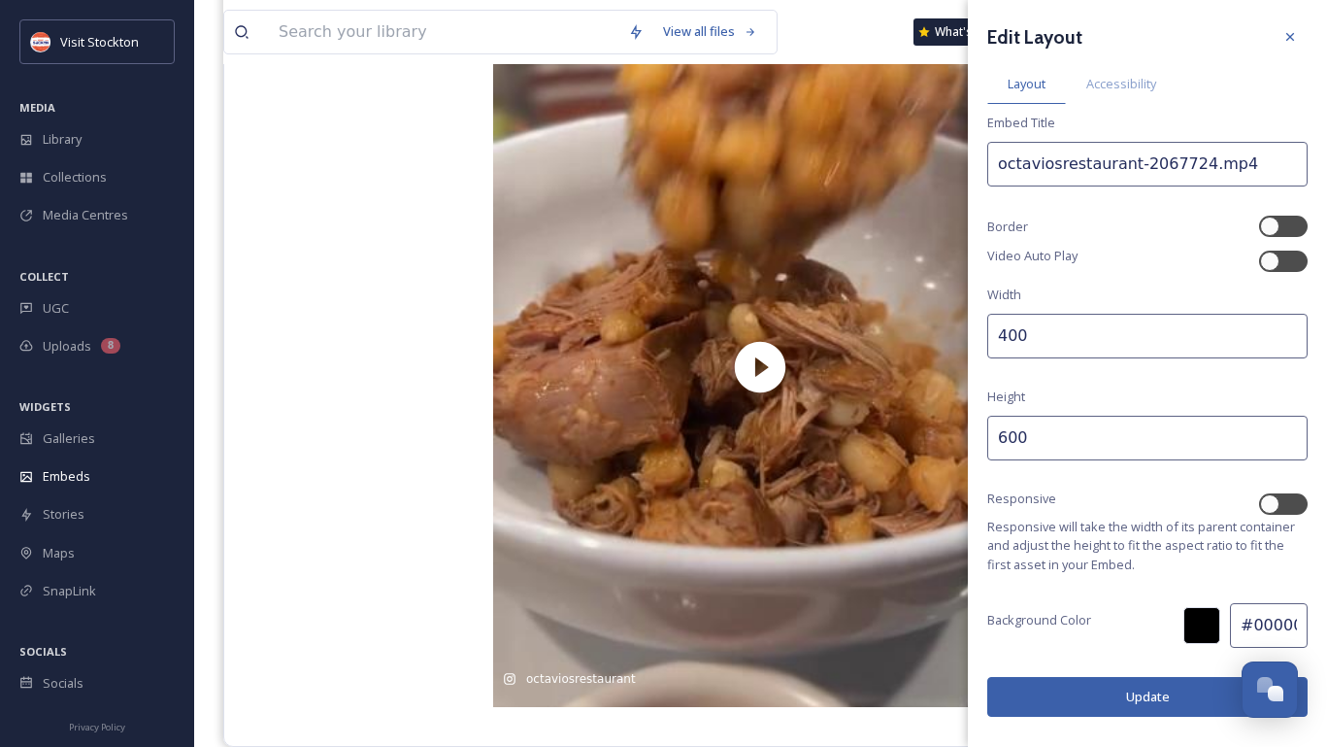
click at [1063, 683] on button "Update" at bounding box center [1147, 697] width 320 height 40
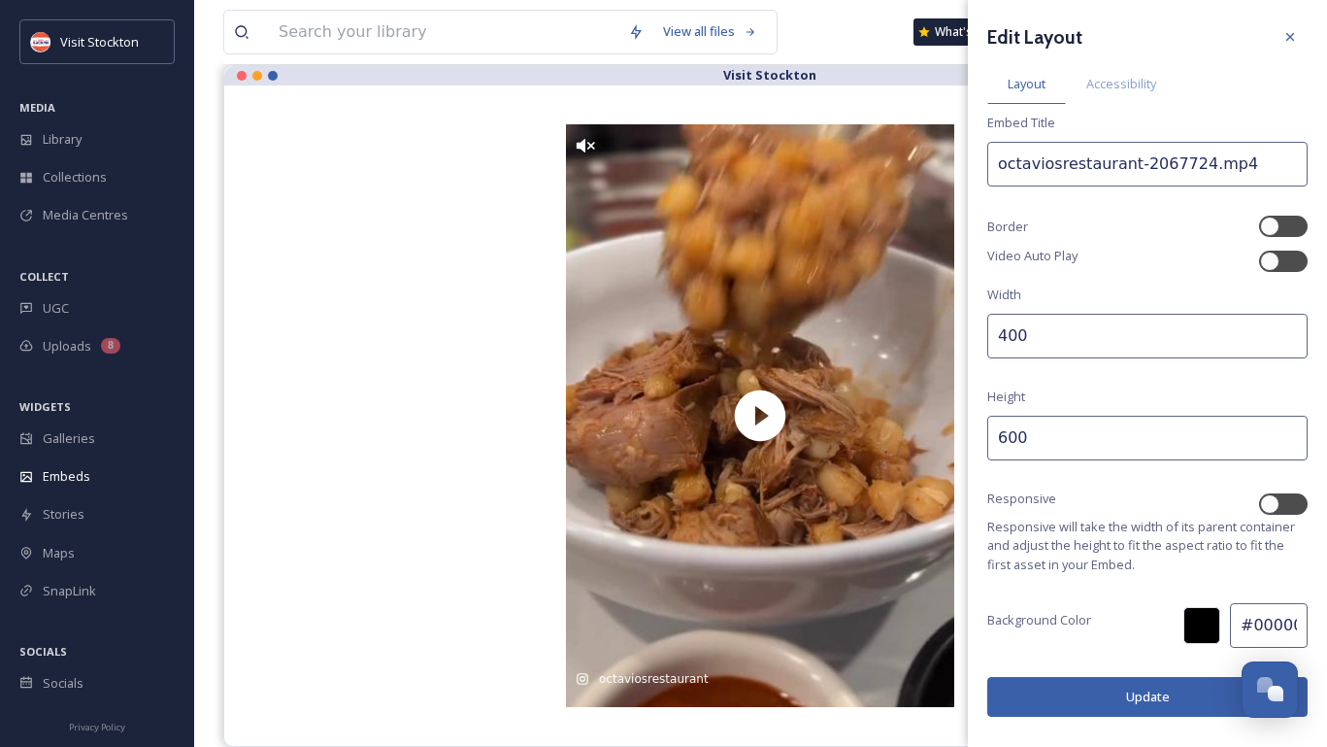
scroll to position [173, 0]
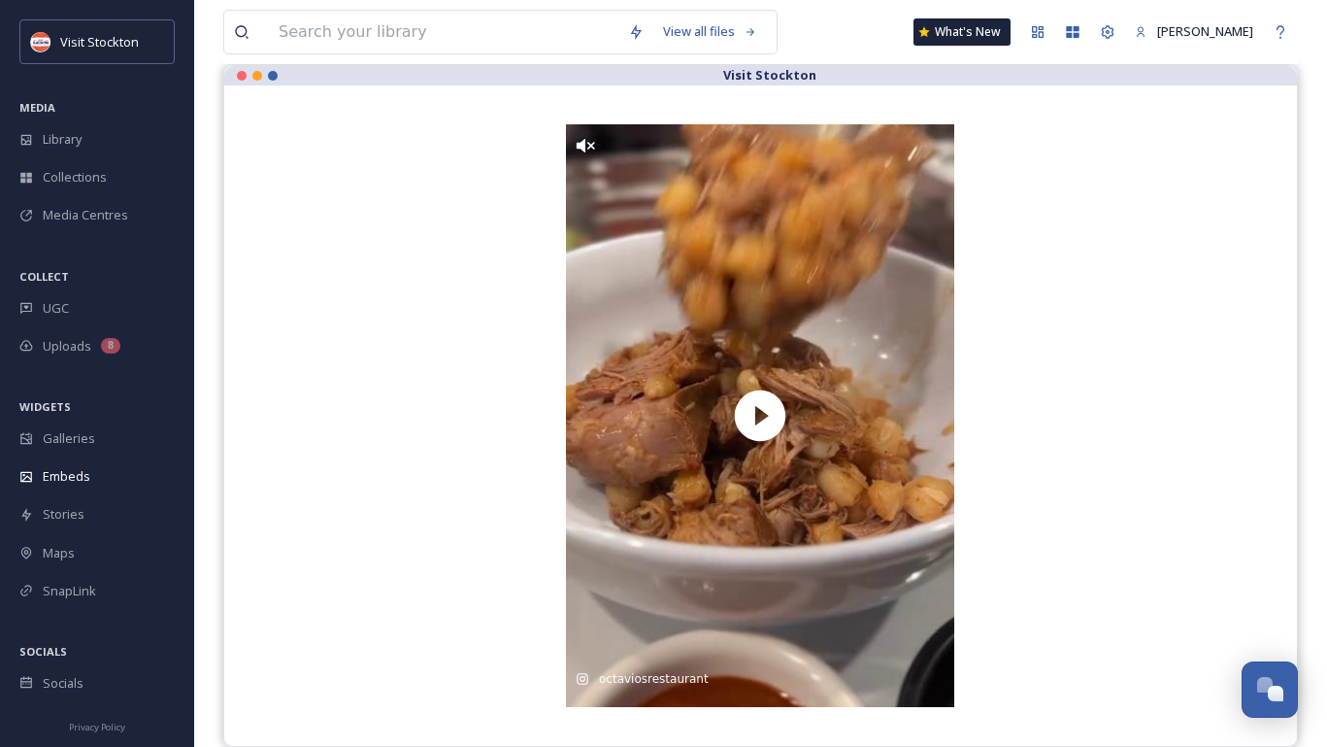
click at [481, 510] on div "octaviosrestaurant [DATE] Who’s a Pozole fan? Let us know below if you’re comin…" at bounding box center [760, 415] width 994 height 582
click at [1007, 145] on div "octaviosrestaurant [DATE] Who’s a Pozole fan? Let us know below if you’re comin…" at bounding box center [760, 415] width 994 height 582
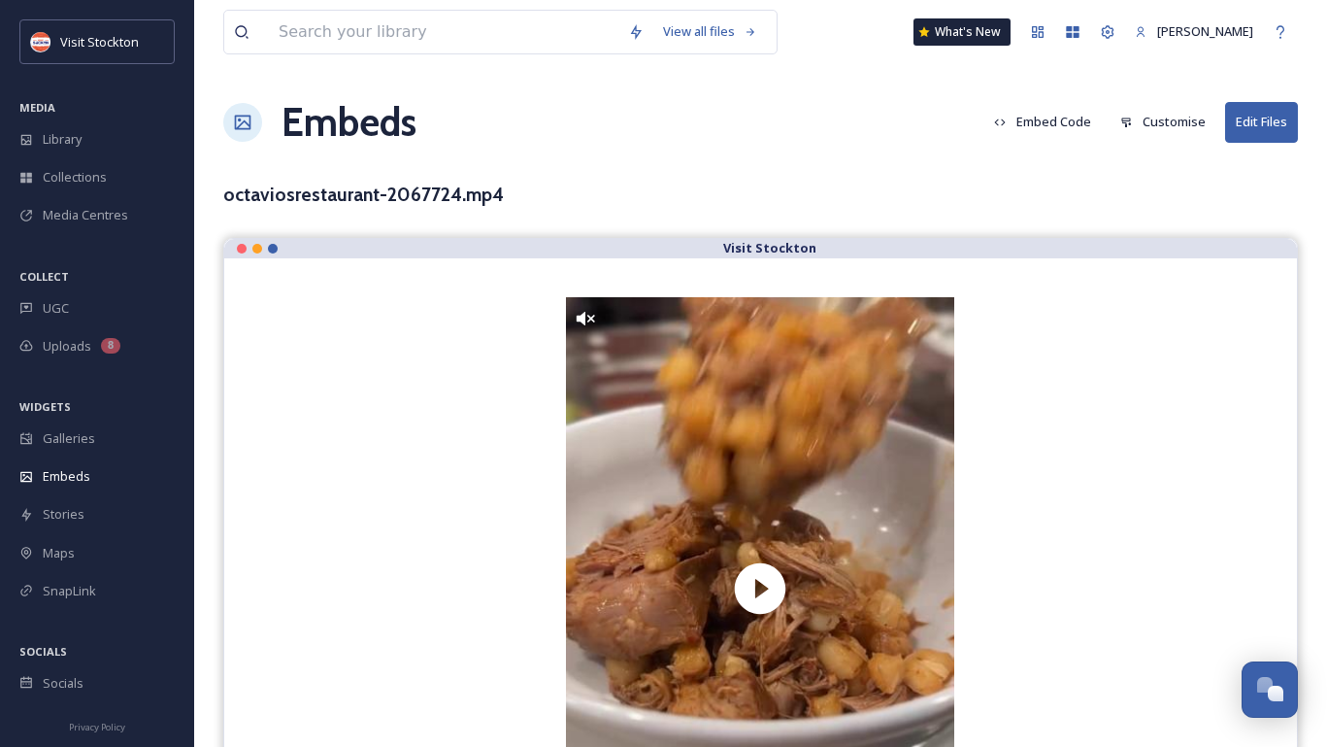
click at [1139, 128] on button "Customise" at bounding box center [1163, 122] width 105 height 38
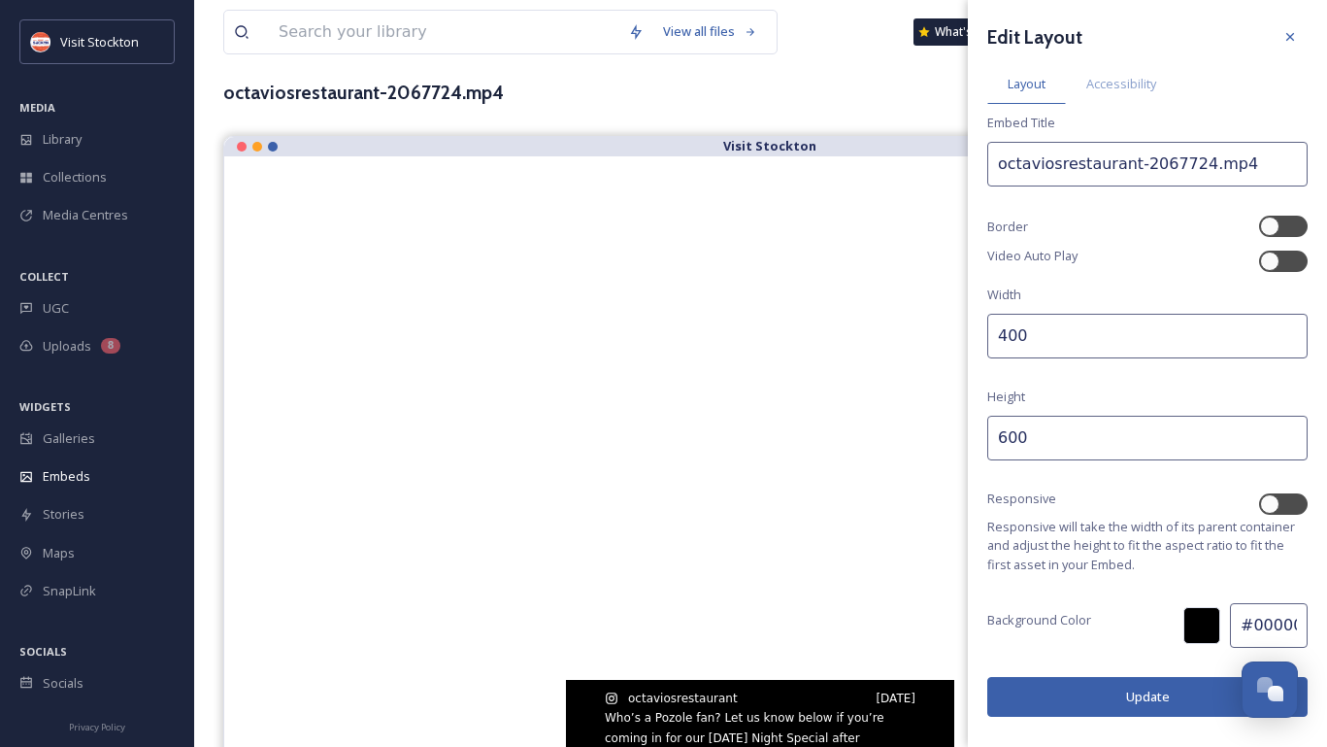
scroll to position [103, 0]
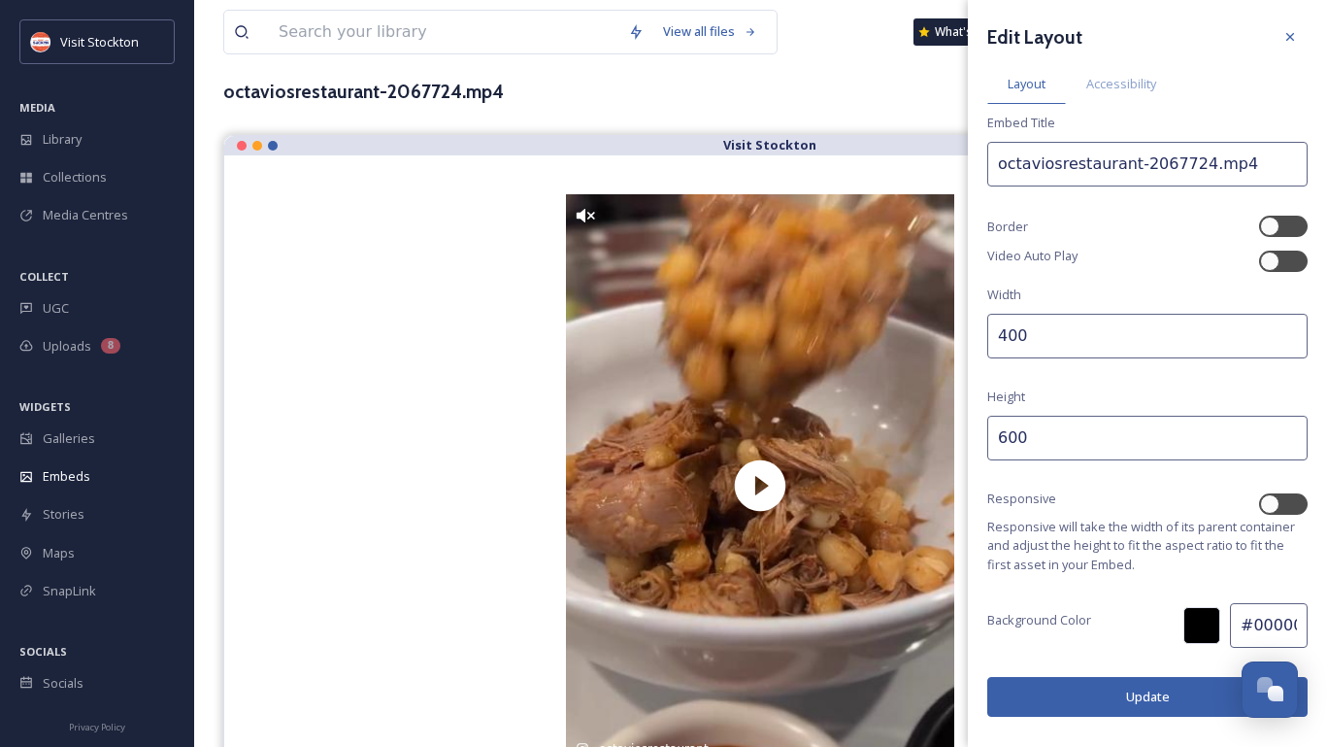
drag, startPoint x: 1008, startPoint y: 339, endPoint x: 995, endPoint y: 338, distance: 12.7
click at [995, 338] on input "400" at bounding box center [1147, 336] width 320 height 45
type input "300"
click at [1006, 436] on input "600" at bounding box center [1147, 438] width 320 height 45
click at [1065, 693] on button "Update" at bounding box center [1147, 697] width 320 height 40
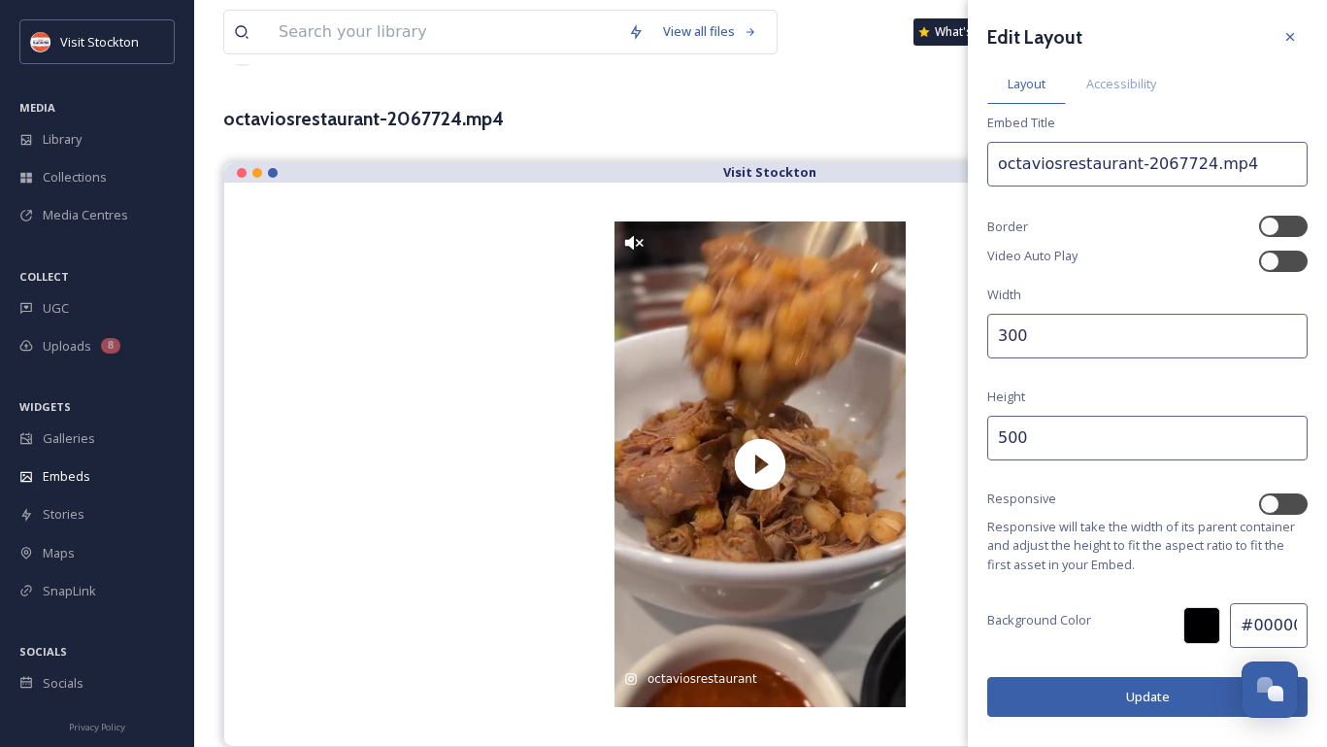
scroll to position [76, 0]
click at [1010, 439] on input "500" at bounding box center [1147, 438] width 320 height 45
type input "550"
click at [1009, 338] on input "300" at bounding box center [1147, 336] width 320 height 45
type input "350"
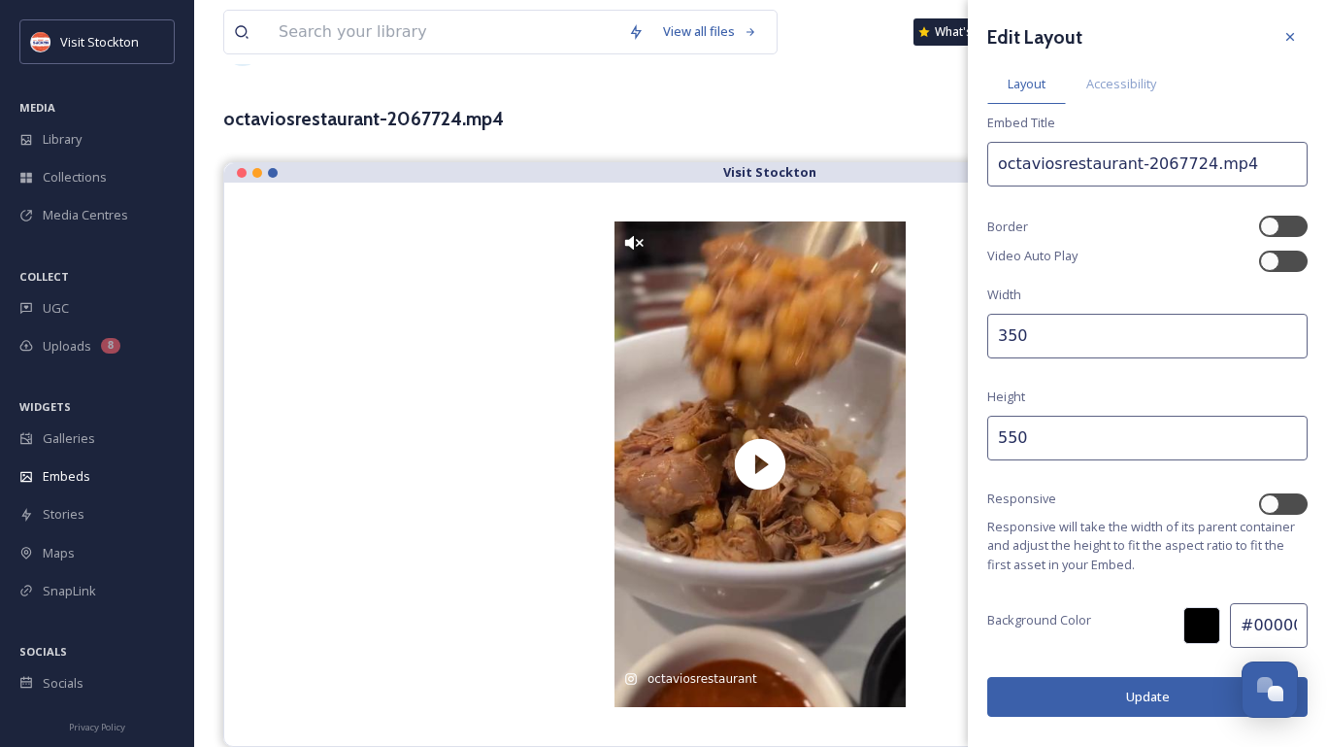
click at [1072, 695] on button "Update" at bounding box center [1147, 697] width 320 height 40
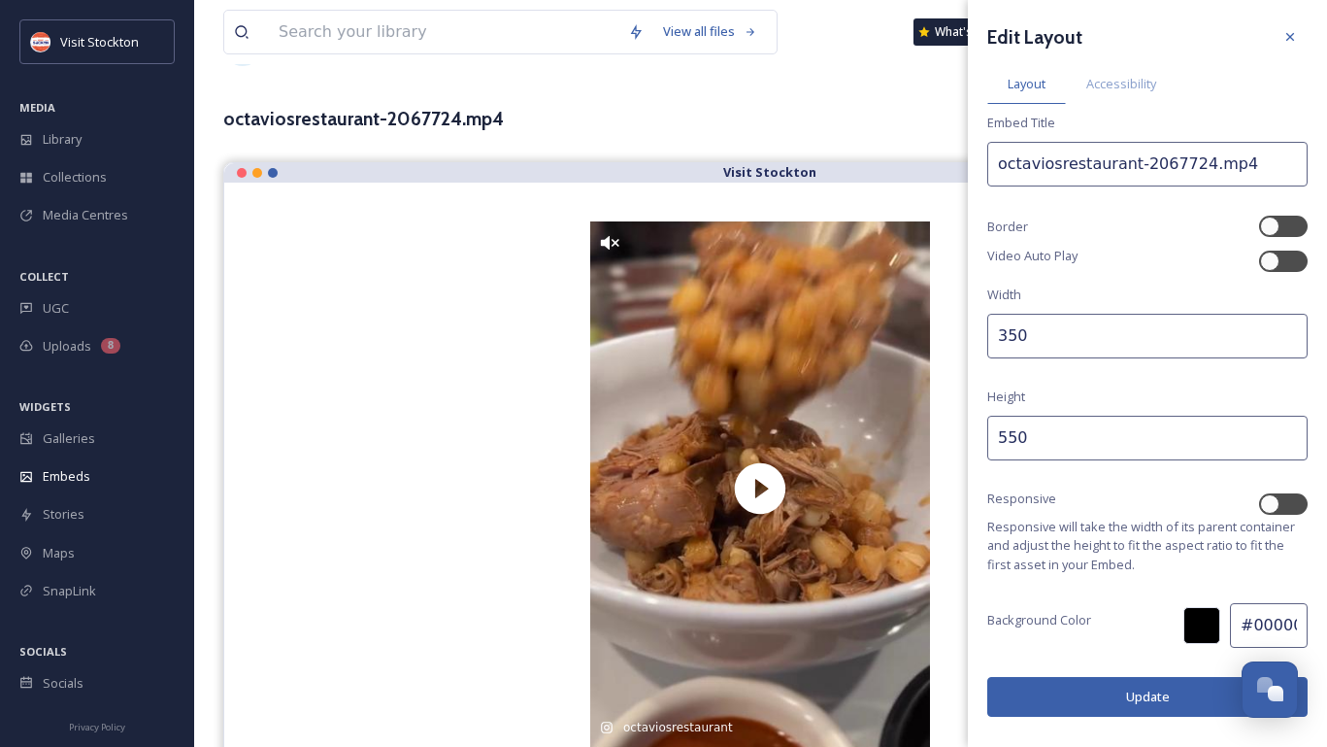
scroll to position [124, 0]
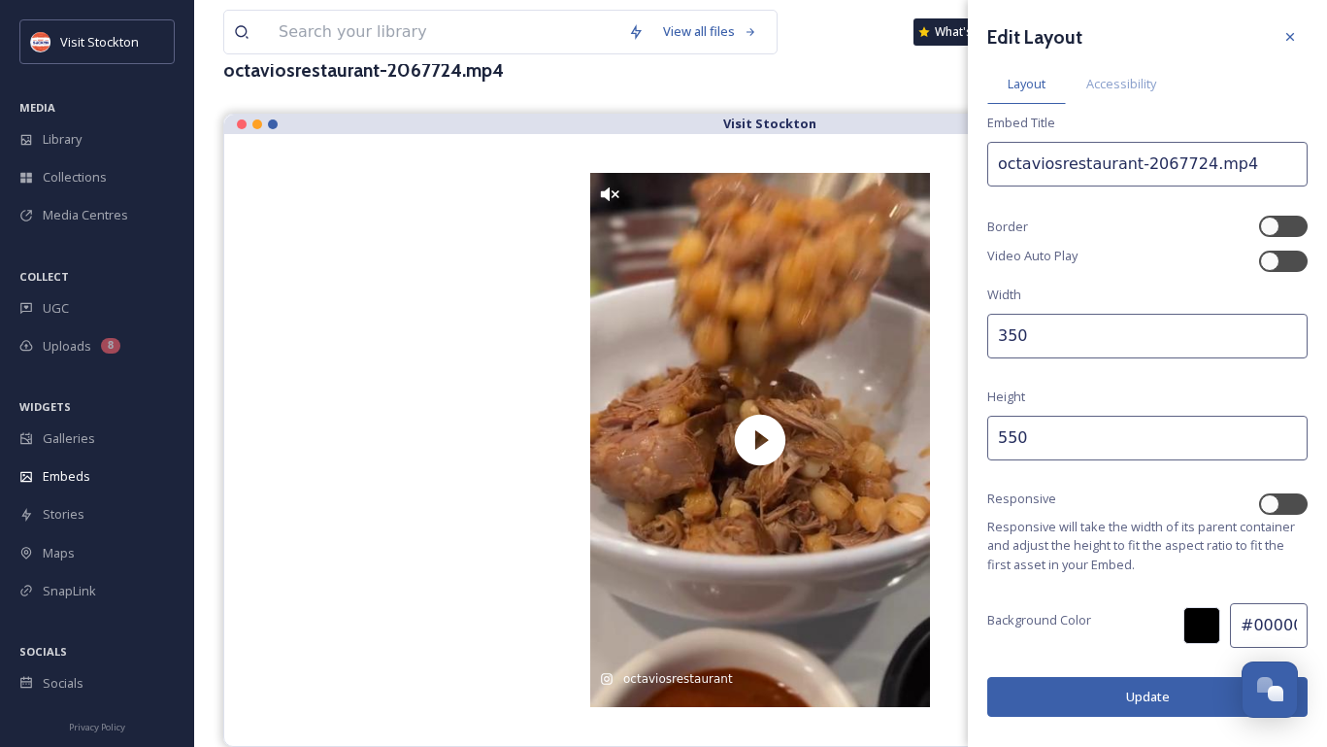
click at [1126, 688] on button "Update" at bounding box center [1147, 697] width 320 height 40
